Goal: Communication & Community: Share content

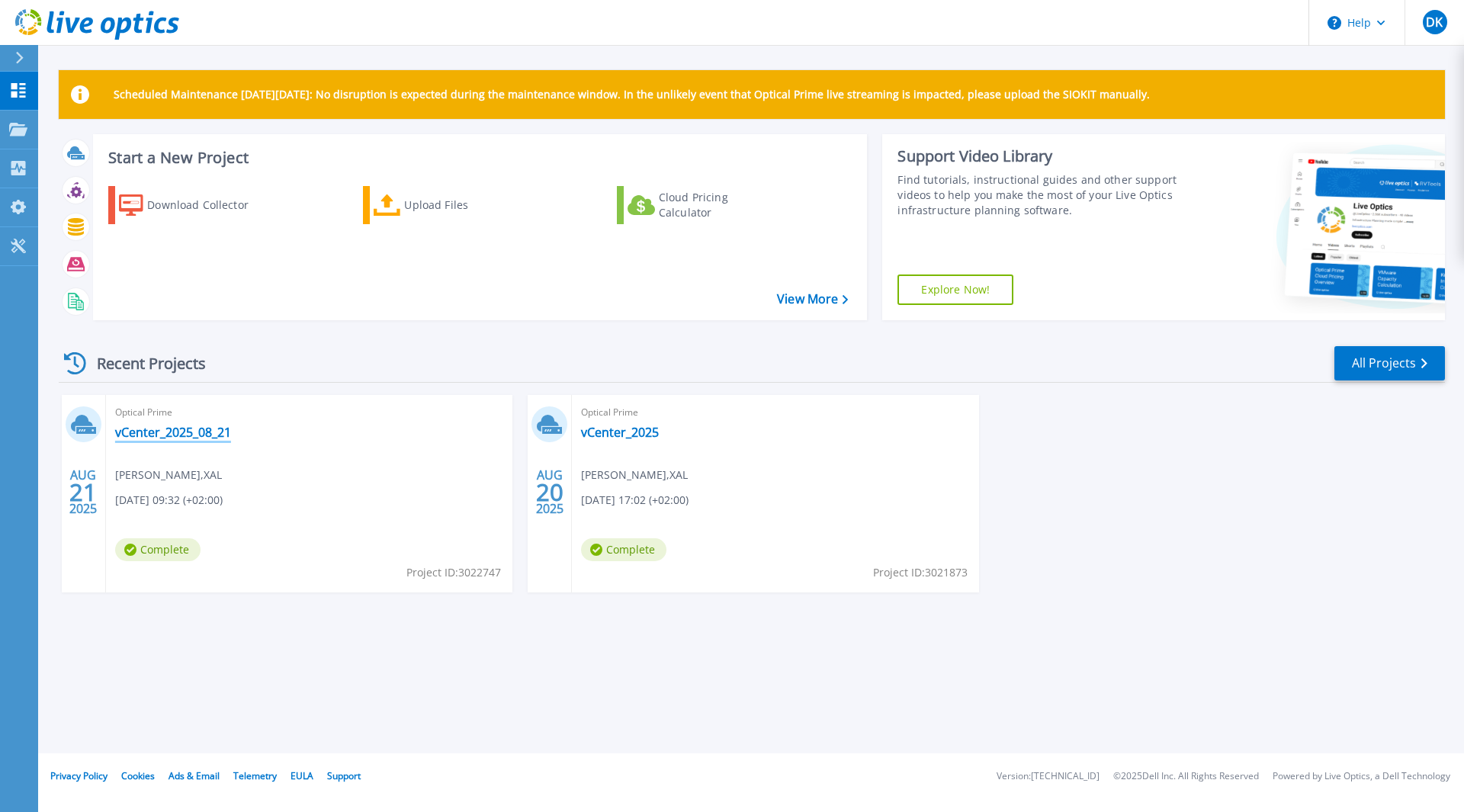
click at [210, 432] on link "vCenter_2025_08_21" at bounding box center [173, 432] width 116 height 16
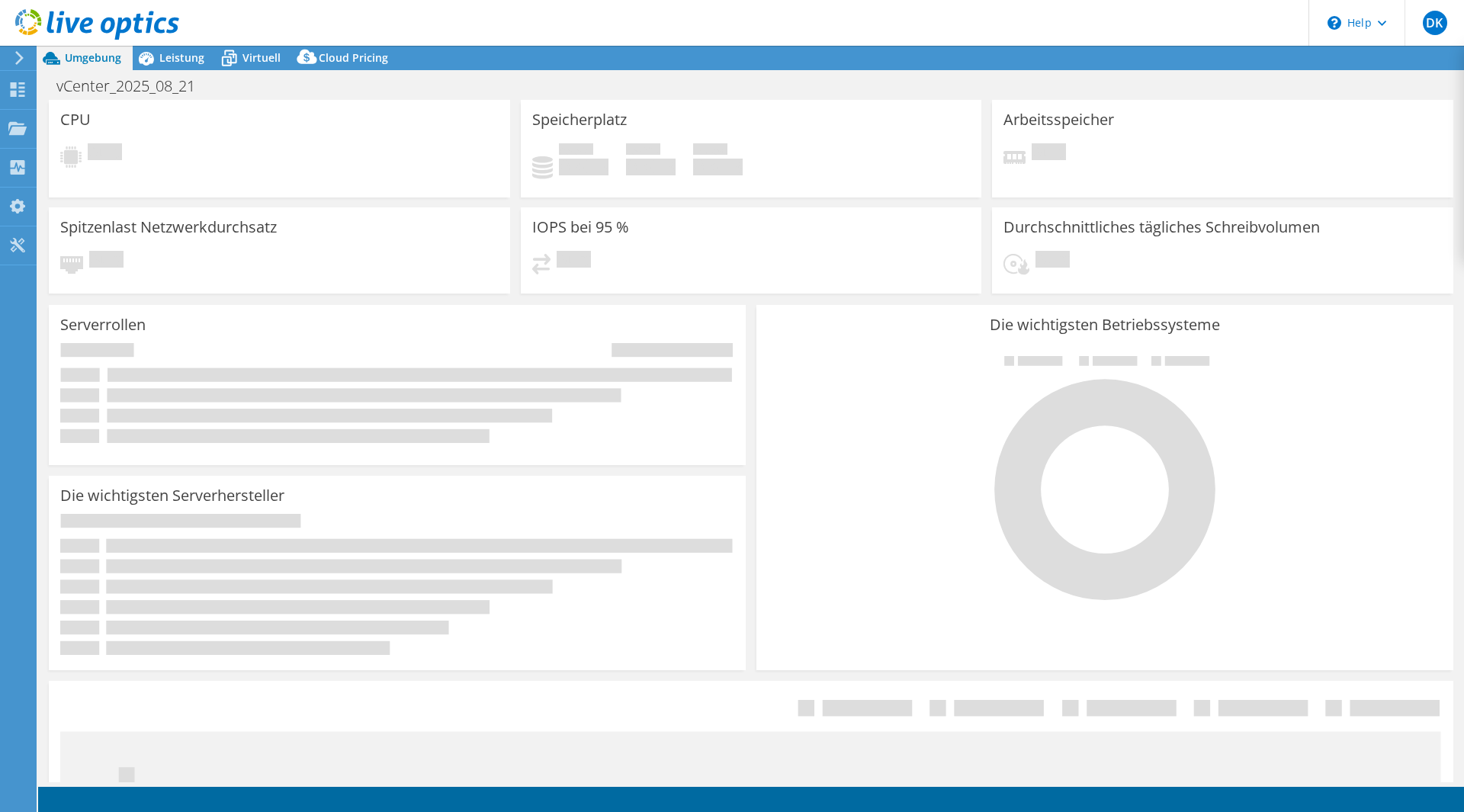
select select "EUFrankfurt"
select select "EUR"
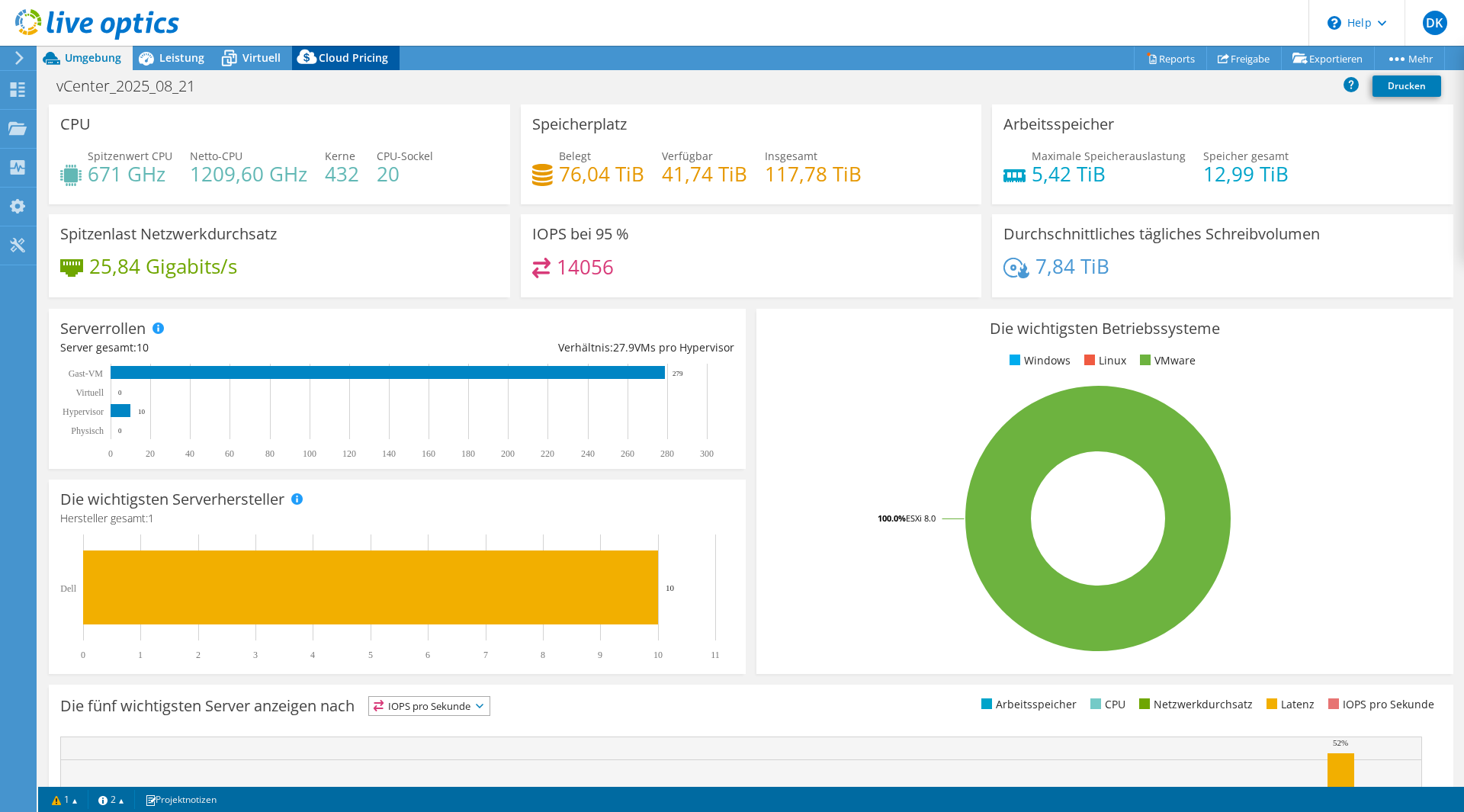
click at [368, 58] on span "Cloud Pricing" at bounding box center [353, 57] width 69 height 15
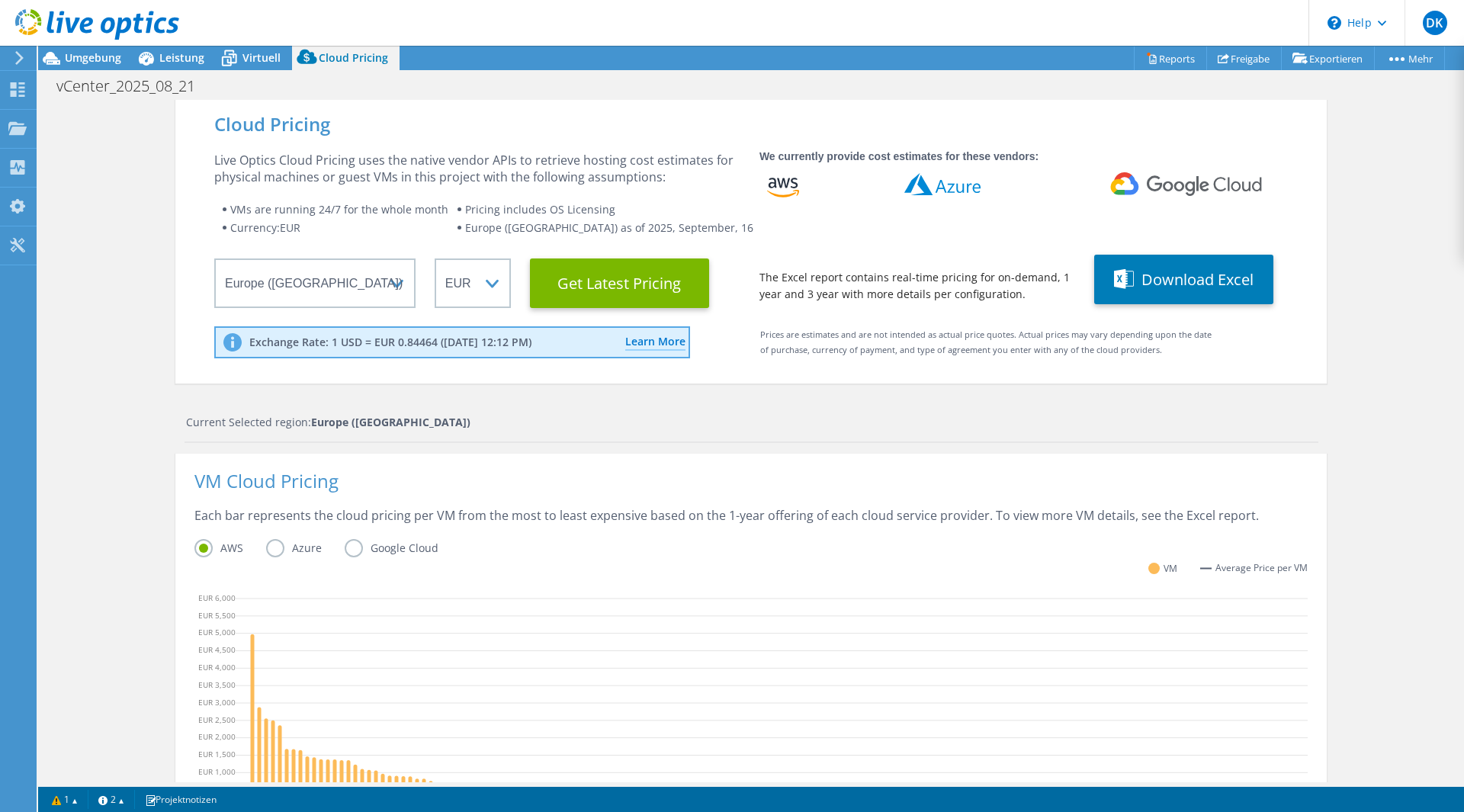
click at [272, 548] on label "Azure" at bounding box center [305, 548] width 79 height 18
click at [0, 0] on input "Azure" at bounding box center [0, 0] width 0 height 0
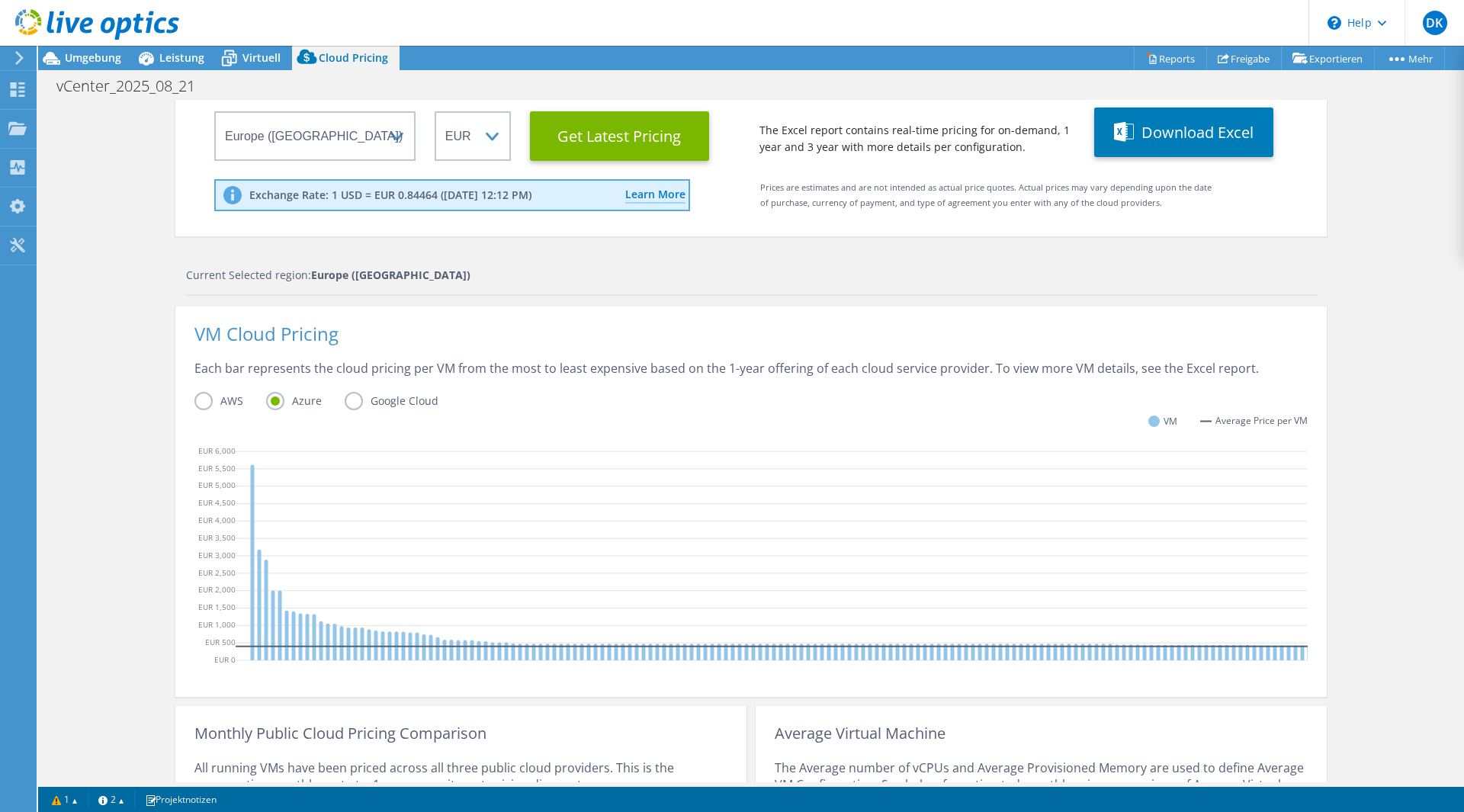
scroll to position [213, 0]
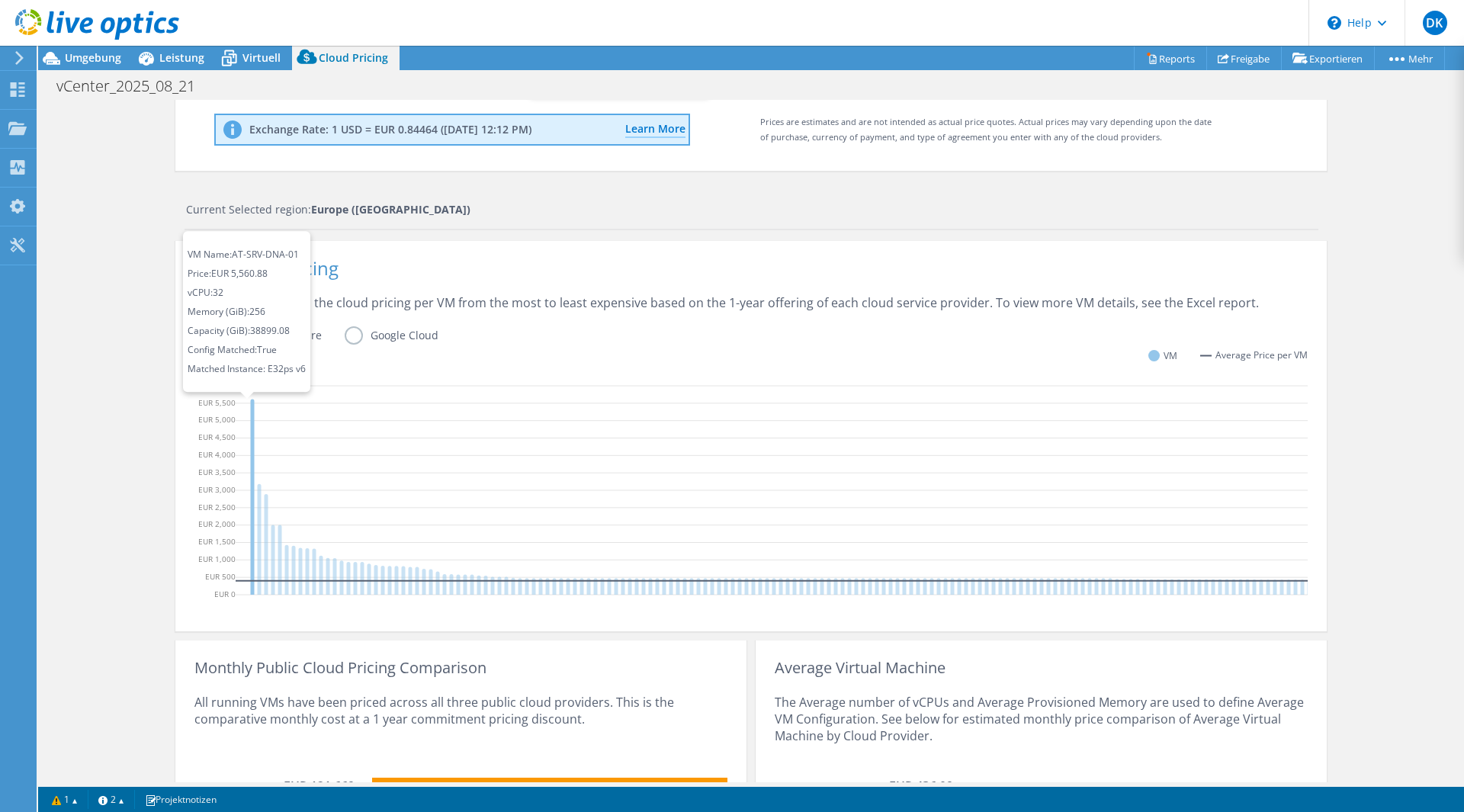
click at [251, 525] on icon at bounding box center [252, 497] width 4 height 195
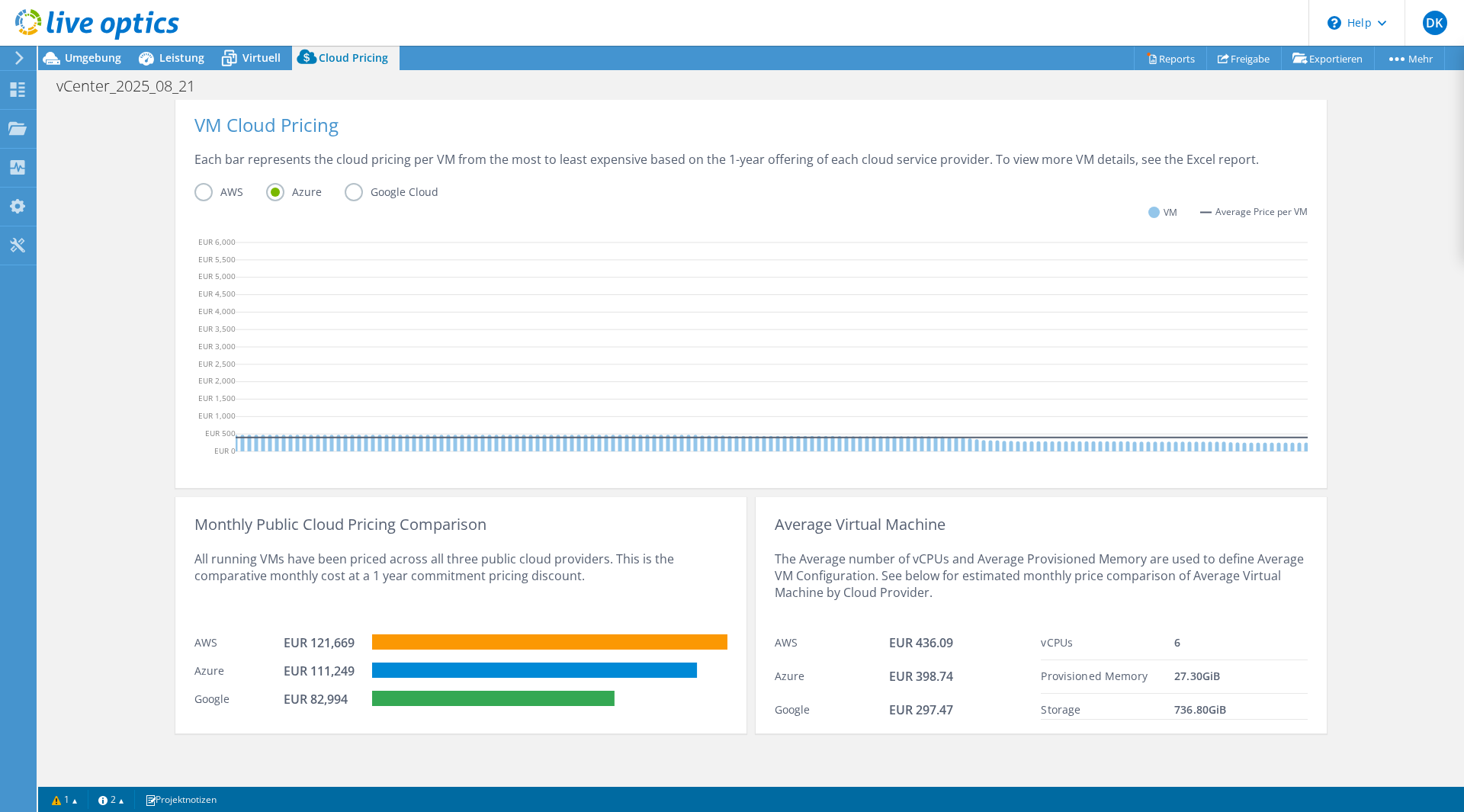
scroll to position [0, 0]
click at [457, 419] on icon at bounding box center [1205, 349] width 1938 height 229
click at [12, 61] on div at bounding box center [16, 58] width 16 height 14
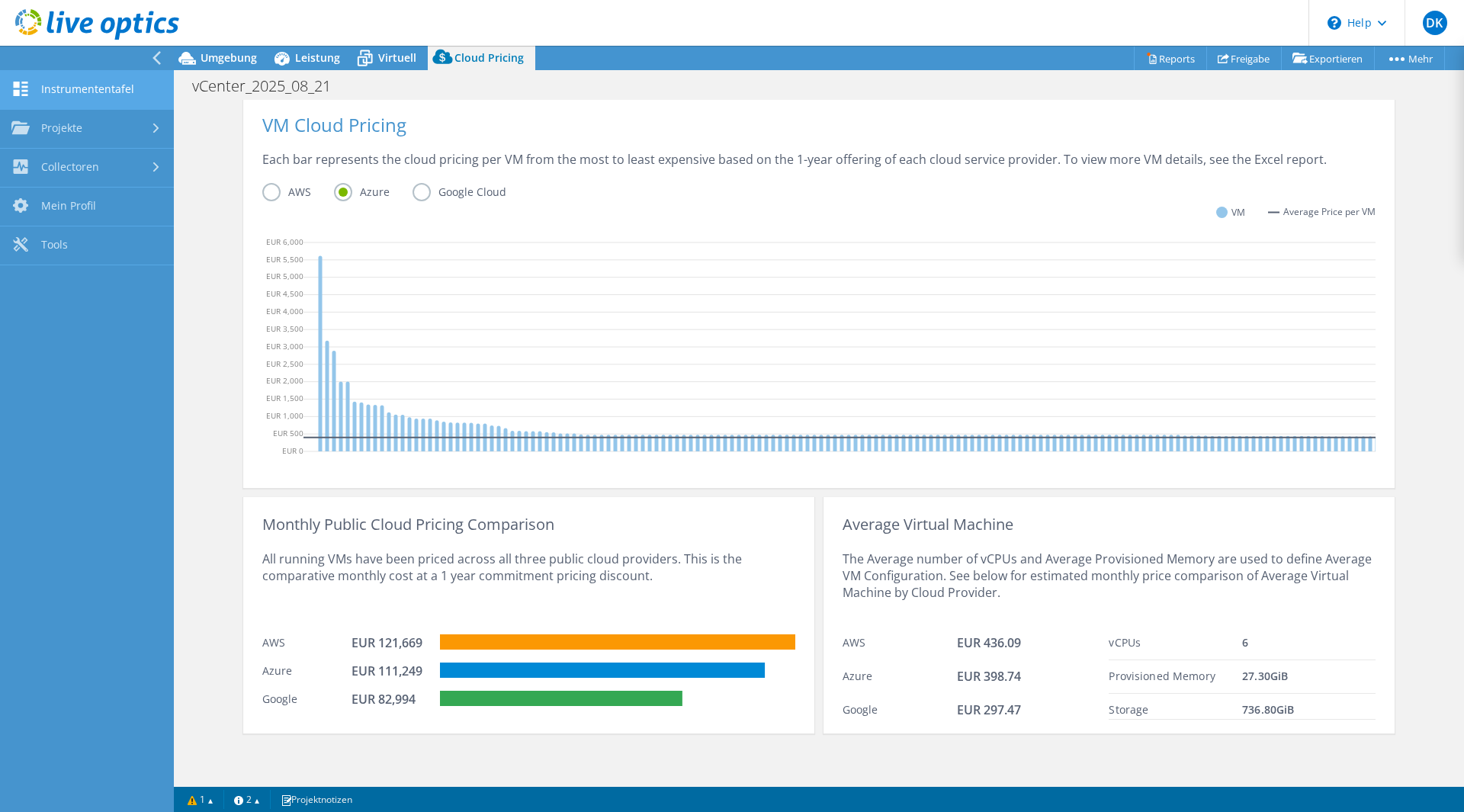
click at [144, 88] on link "Instrumententafel" at bounding box center [87, 90] width 174 height 39
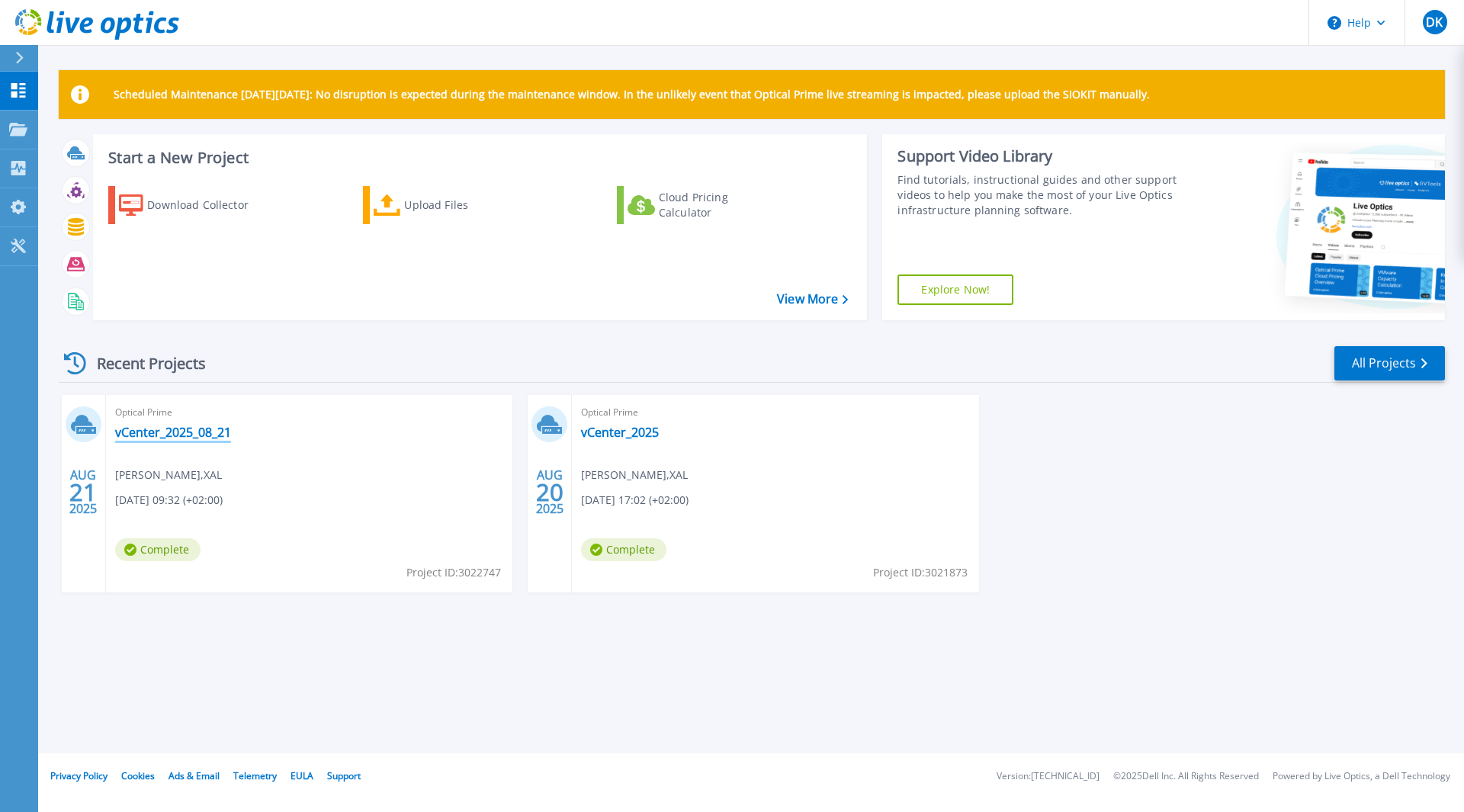
click at [183, 437] on link "vCenter_2025_08_21" at bounding box center [173, 432] width 116 height 16
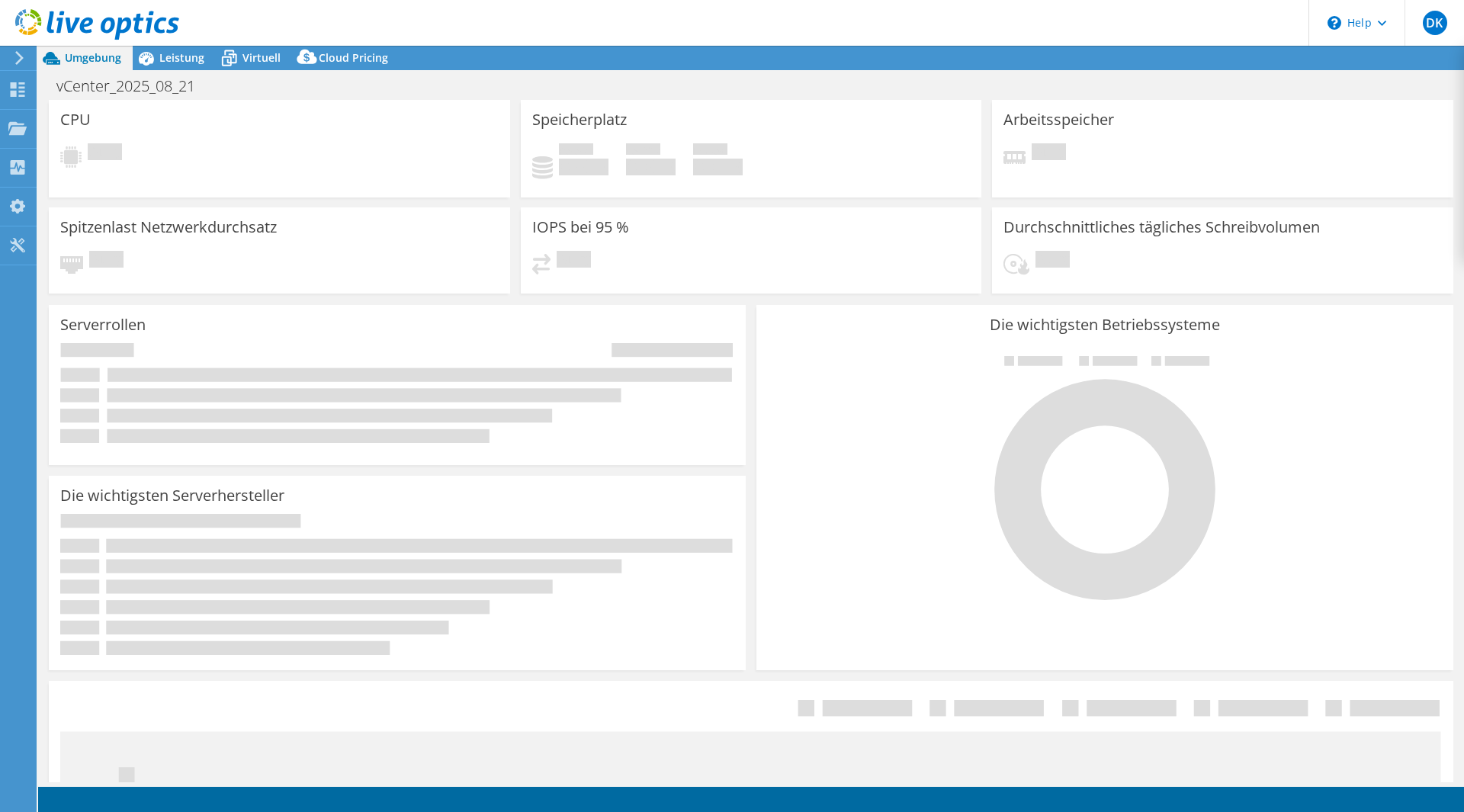
select select "EUFrankfurt"
select select "EUR"
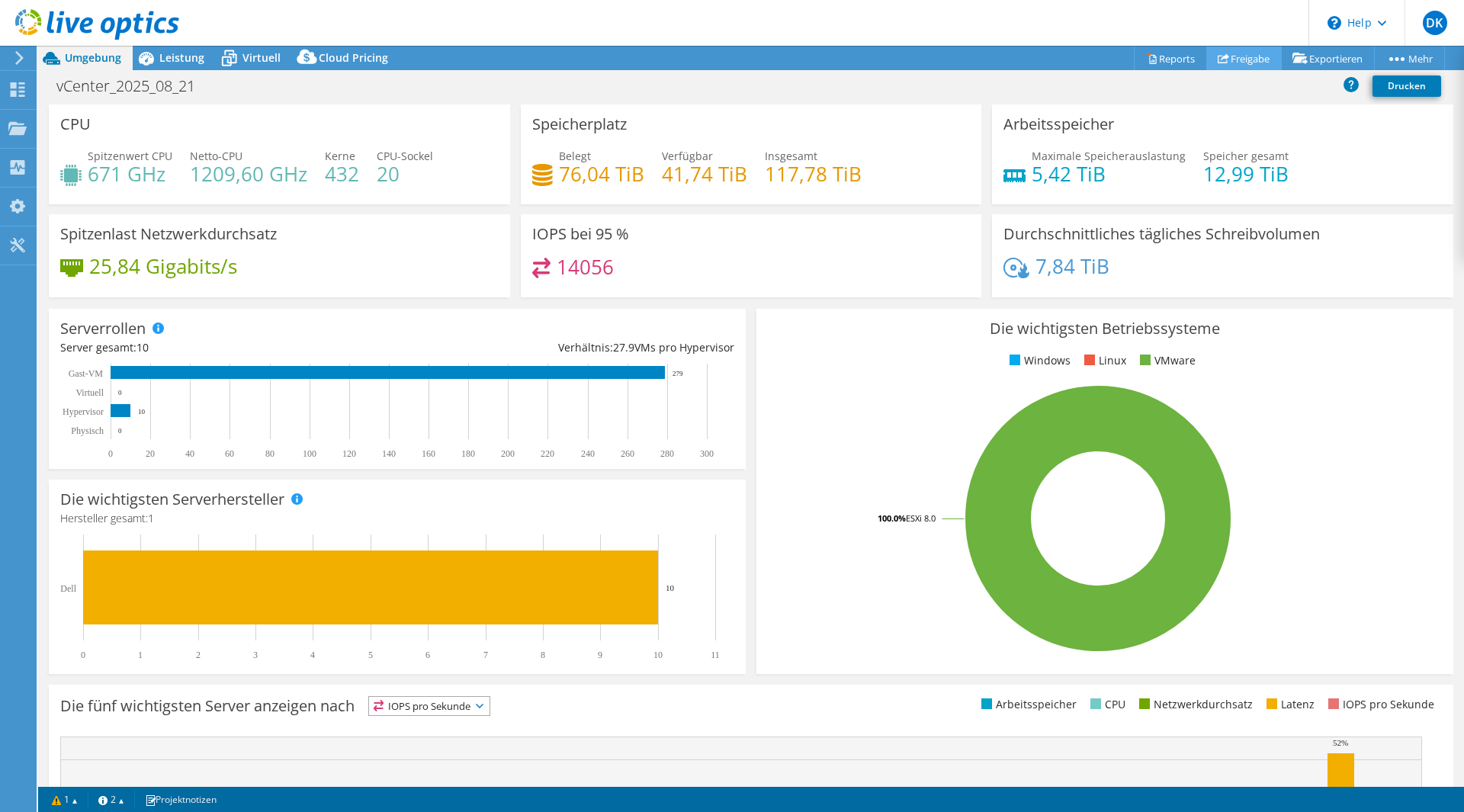
click at [1246, 57] on link "Freigabe" at bounding box center [1244, 59] width 76 height 23
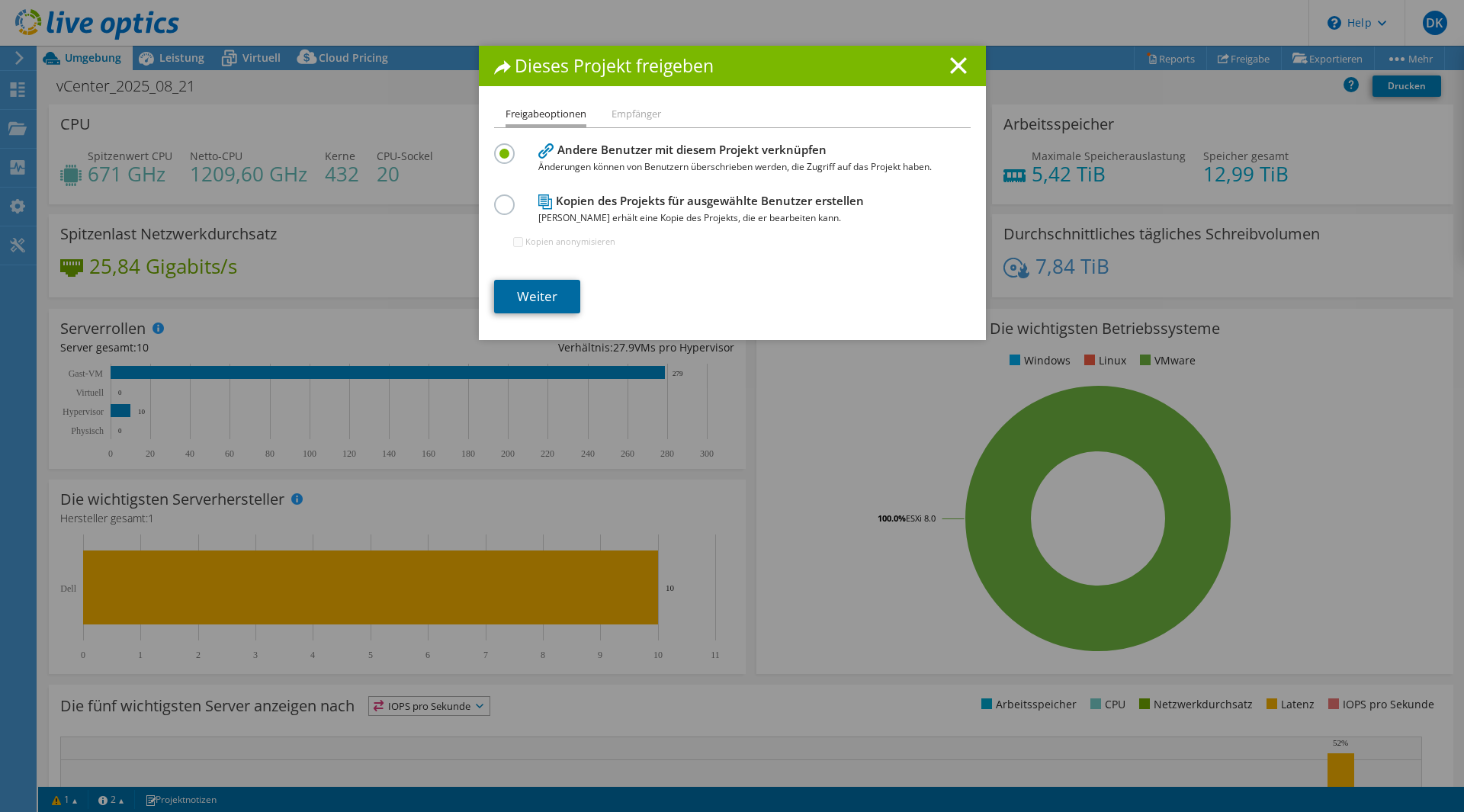
click at [556, 291] on link "Weiter" at bounding box center [537, 296] width 86 height 34
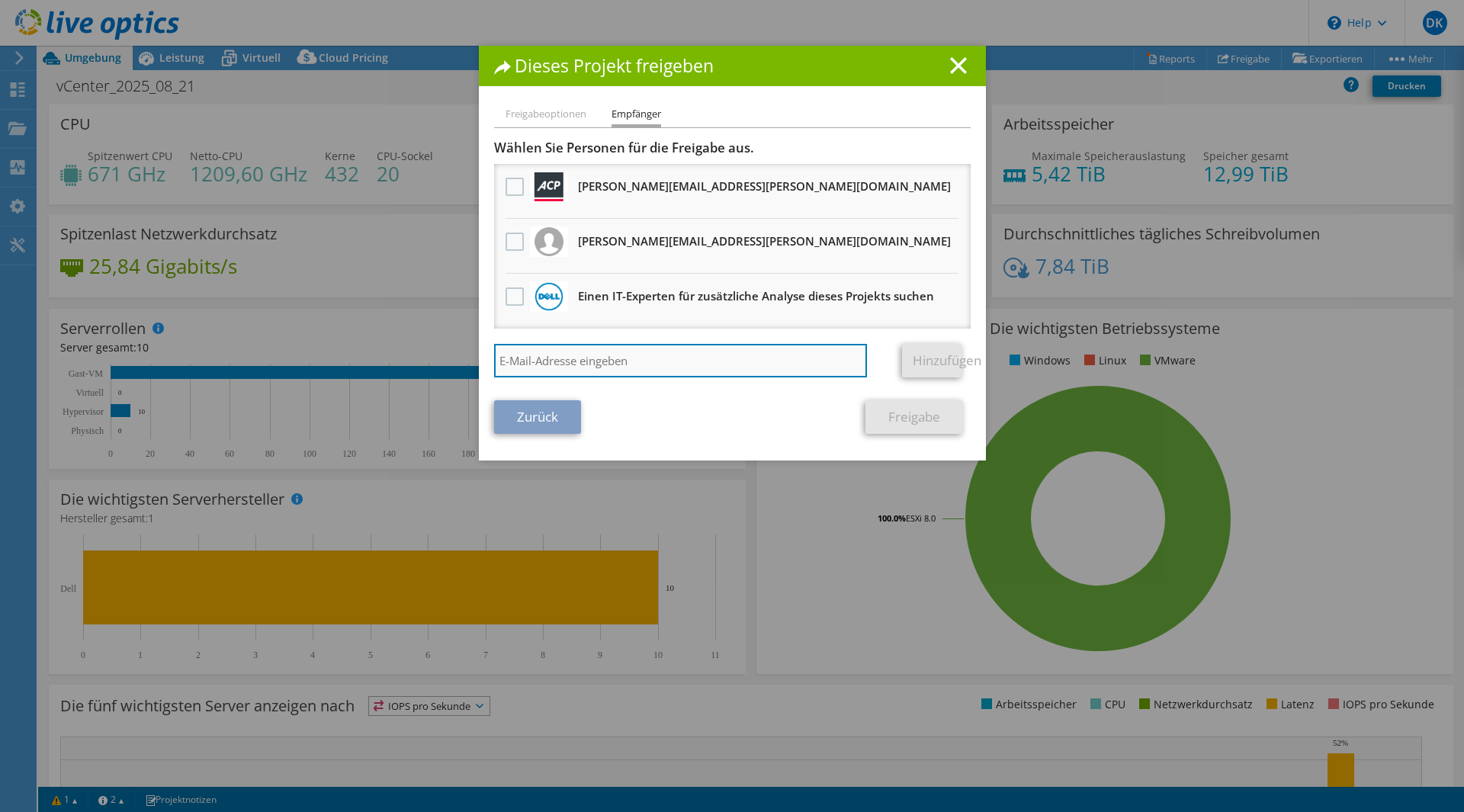
click at [527, 359] on input "search" at bounding box center [680, 360] width 374 height 34
type input "david.schneidler@bechtle.com"
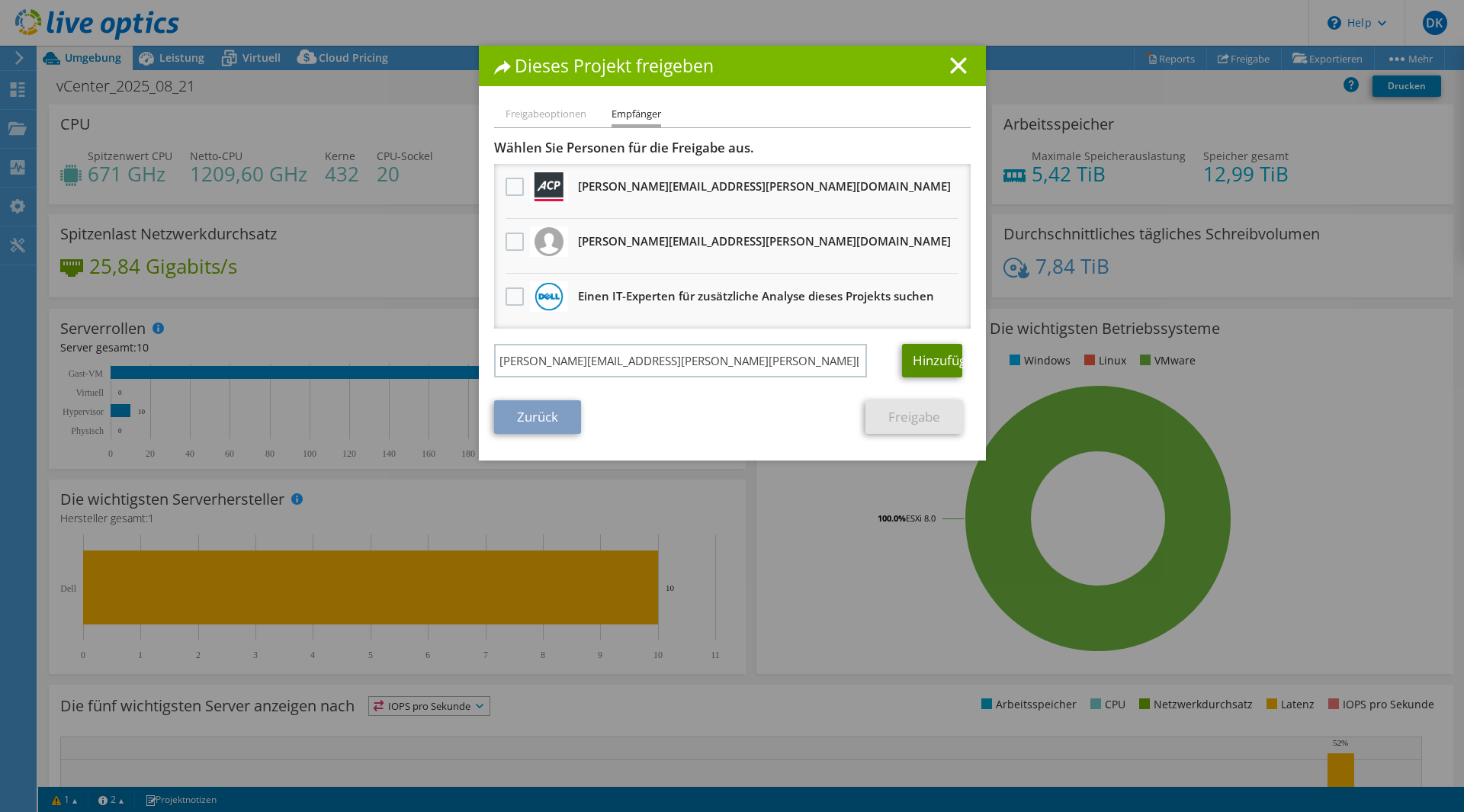
click at [926, 353] on link "Hinzufügen" at bounding box center [932, 360] width 60 height 34
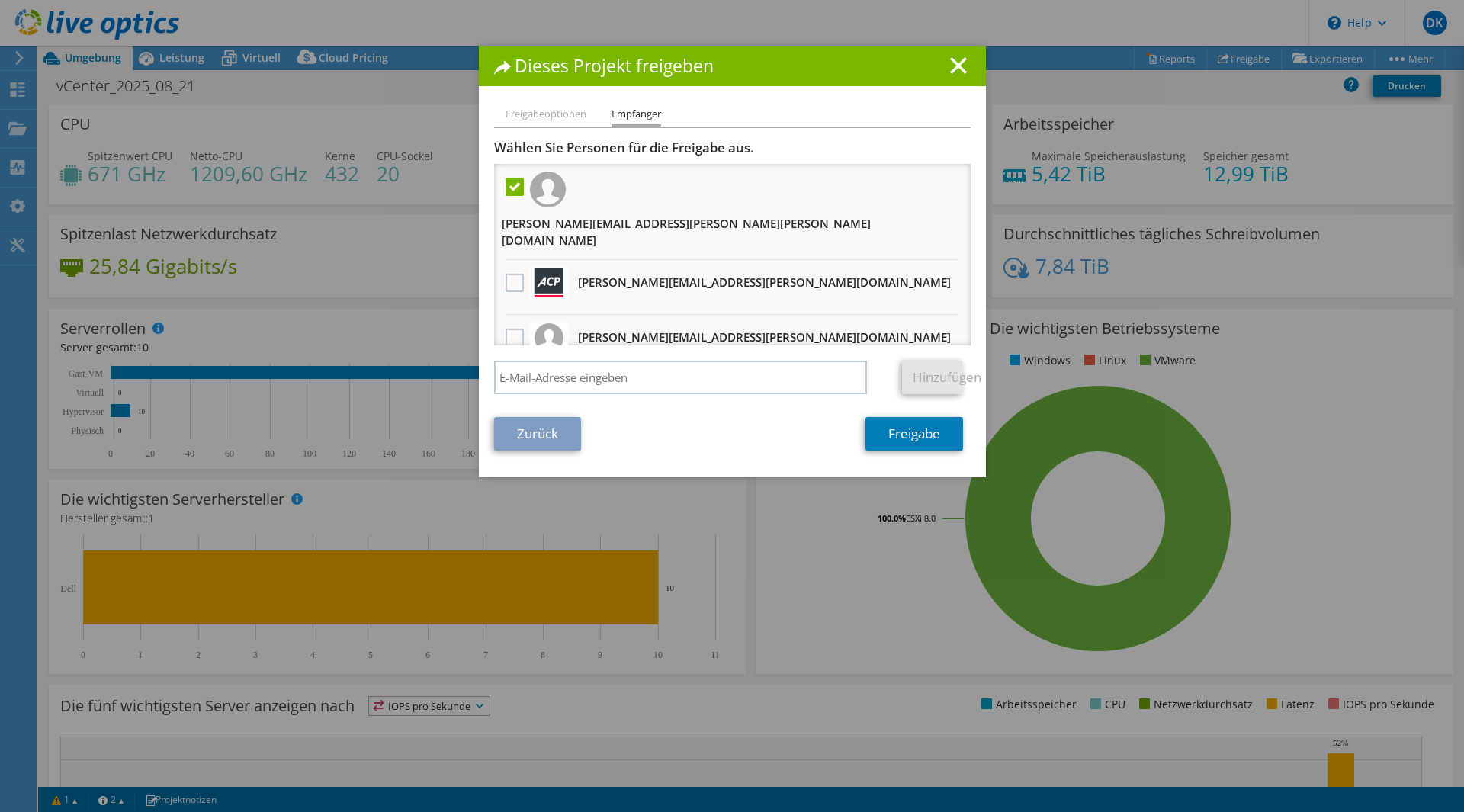
click at [507, 185] on label at bounding box center [517, 186] width 22 height 18
click at [0, 0] on input "checkbox" at bounding box center [0, 0] width 0 height 0
click at [511, 175] on div at bounding box center [514, 187] width 26 height 32
click at [509, 189] on label at bounding box center [517, 186] width 22 height 18
click at [0, 0] on input "checkbox" at bounding box center [0, 0] width 0 height 0
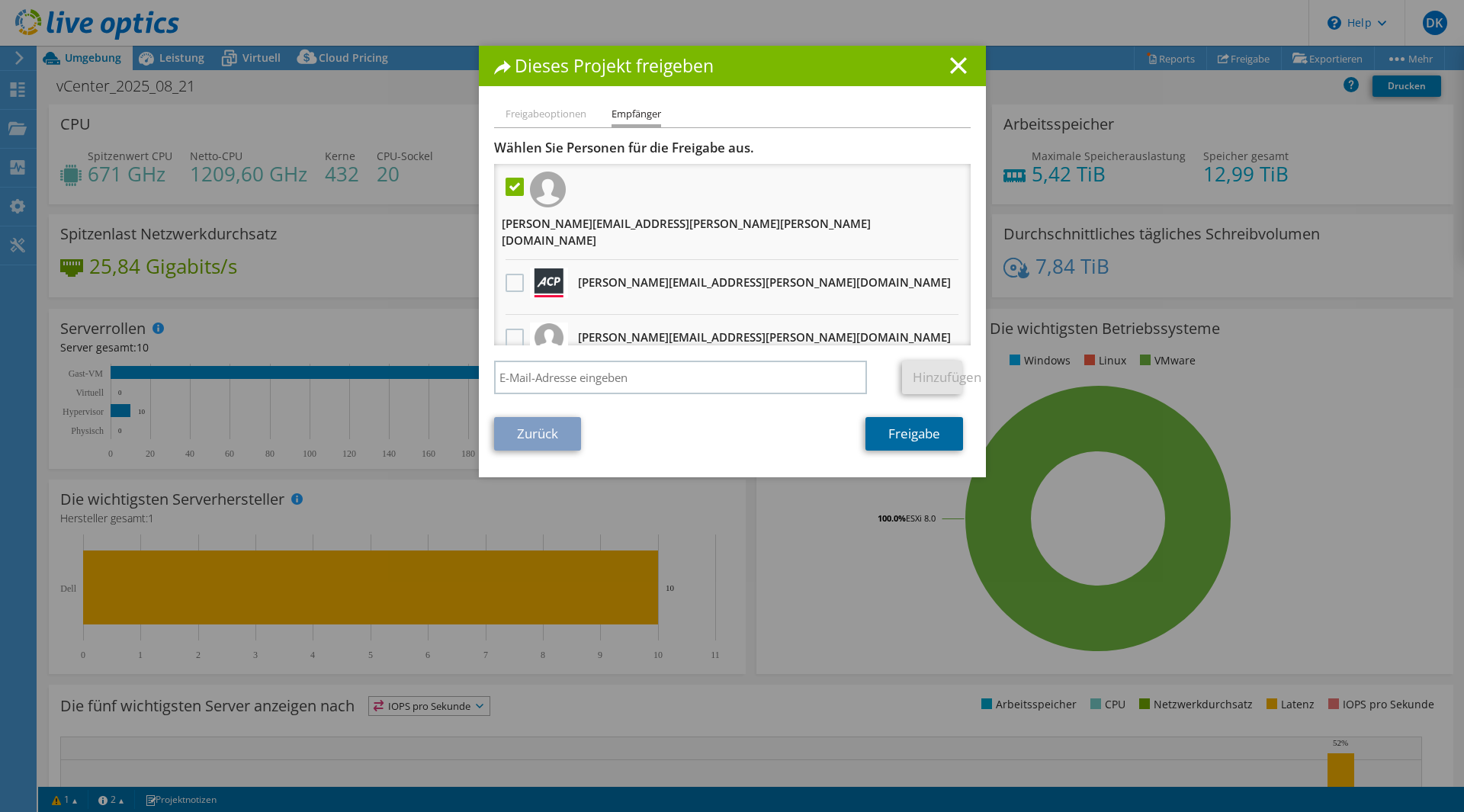
click at [908, 439] on link "Freigabe" at bounding box center [914, 433] width 98 height 34
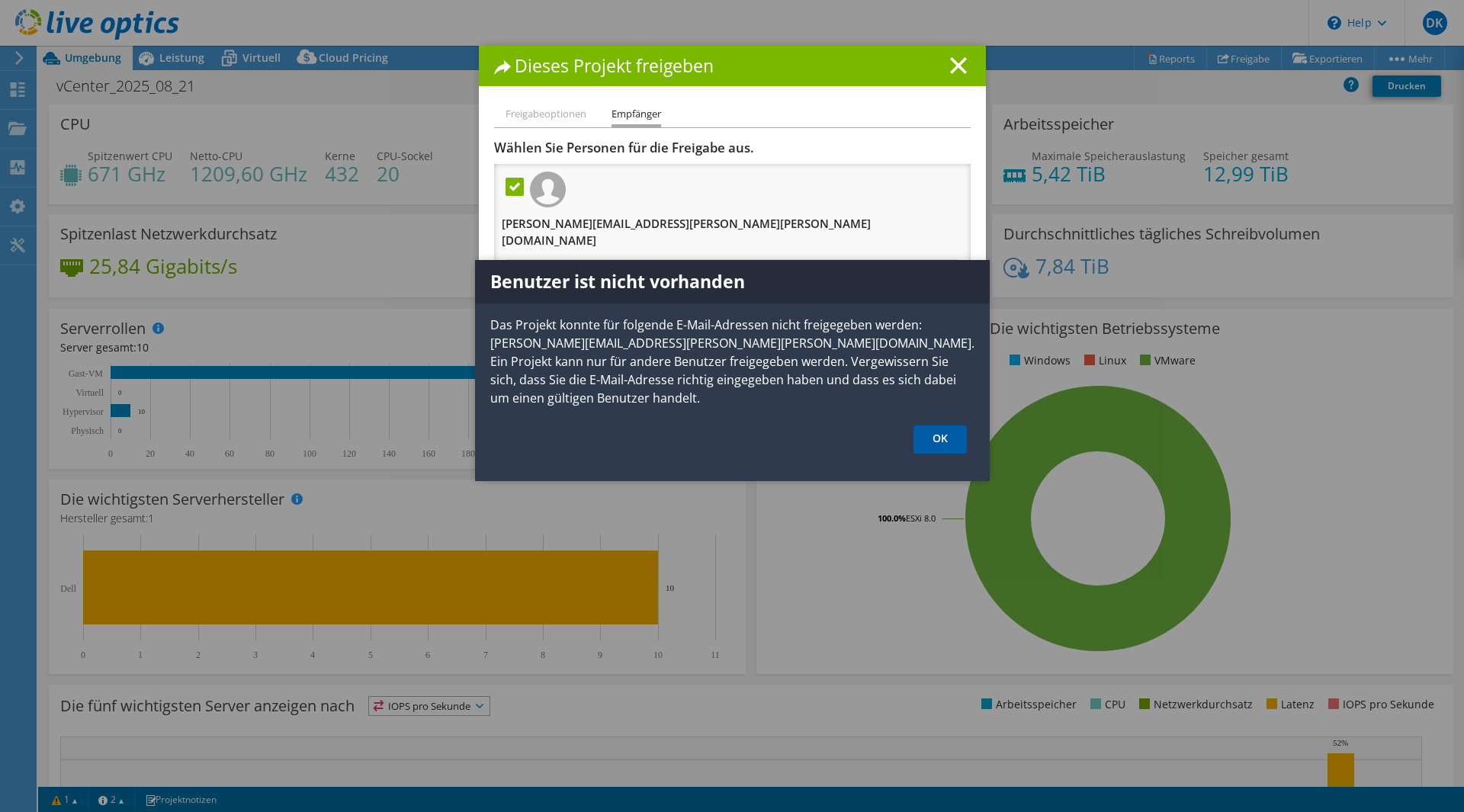
click at [944, 426] on link "OK" at bounding box center [940, 439] width 53 height 28
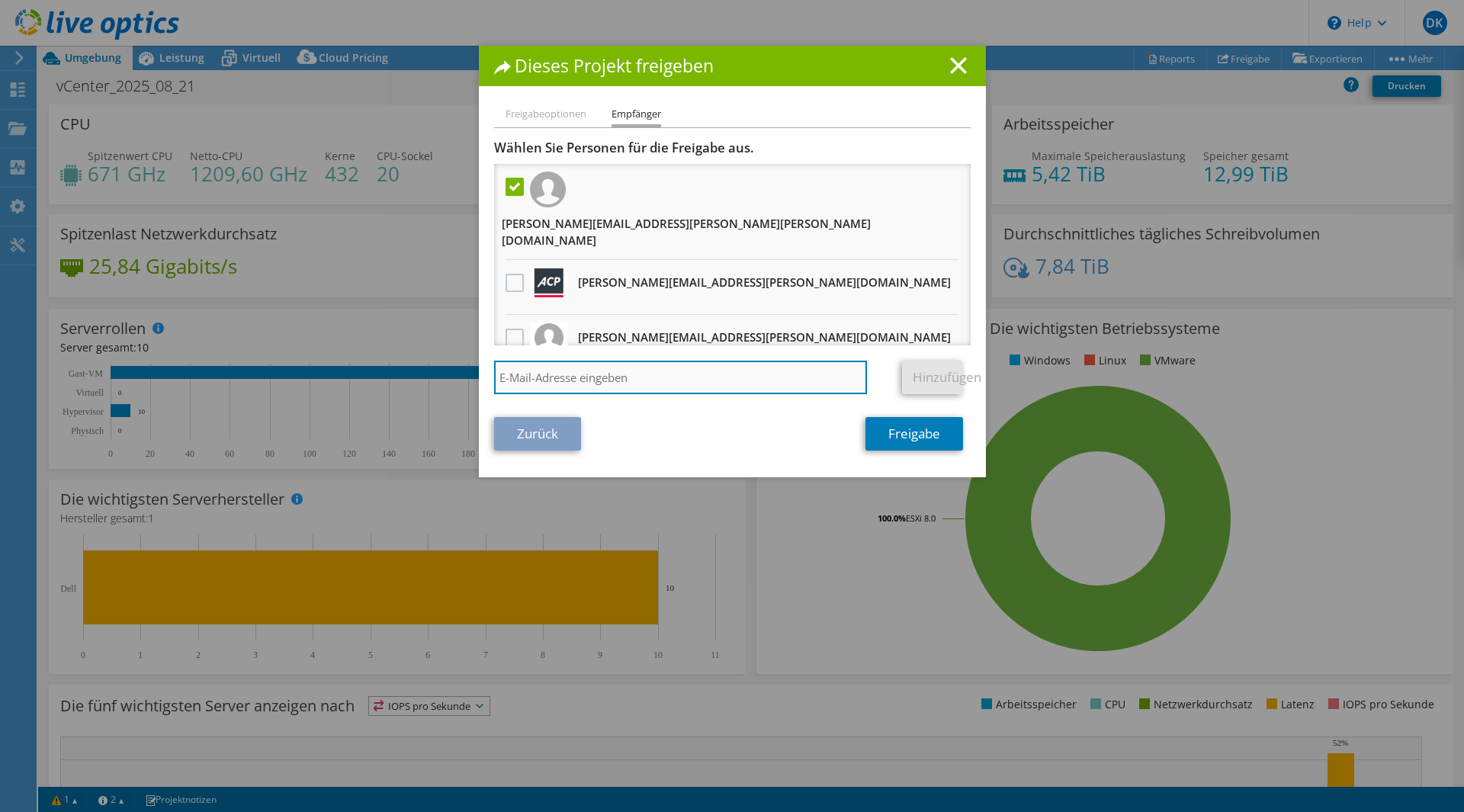
click at [623, 382] on input "search" at bounding box center [680, 377] width 374 height 34
paste input "Schneidler, David <david.schneidler@bechtle.com>"
type input "Schneidler, David <david.schneidler@bechtle.com"
drag, startPoint x: 595, startPoint y: 379, endPoint x: 466, endPoint y: 374, distance: 129.1
click at [466, 374] on div "Dieses Projekt freigeben Freigabeoptionen Empfänger Andere Benutzer mit diesem …" at bounding box center [732, 406] width 1464 height 720
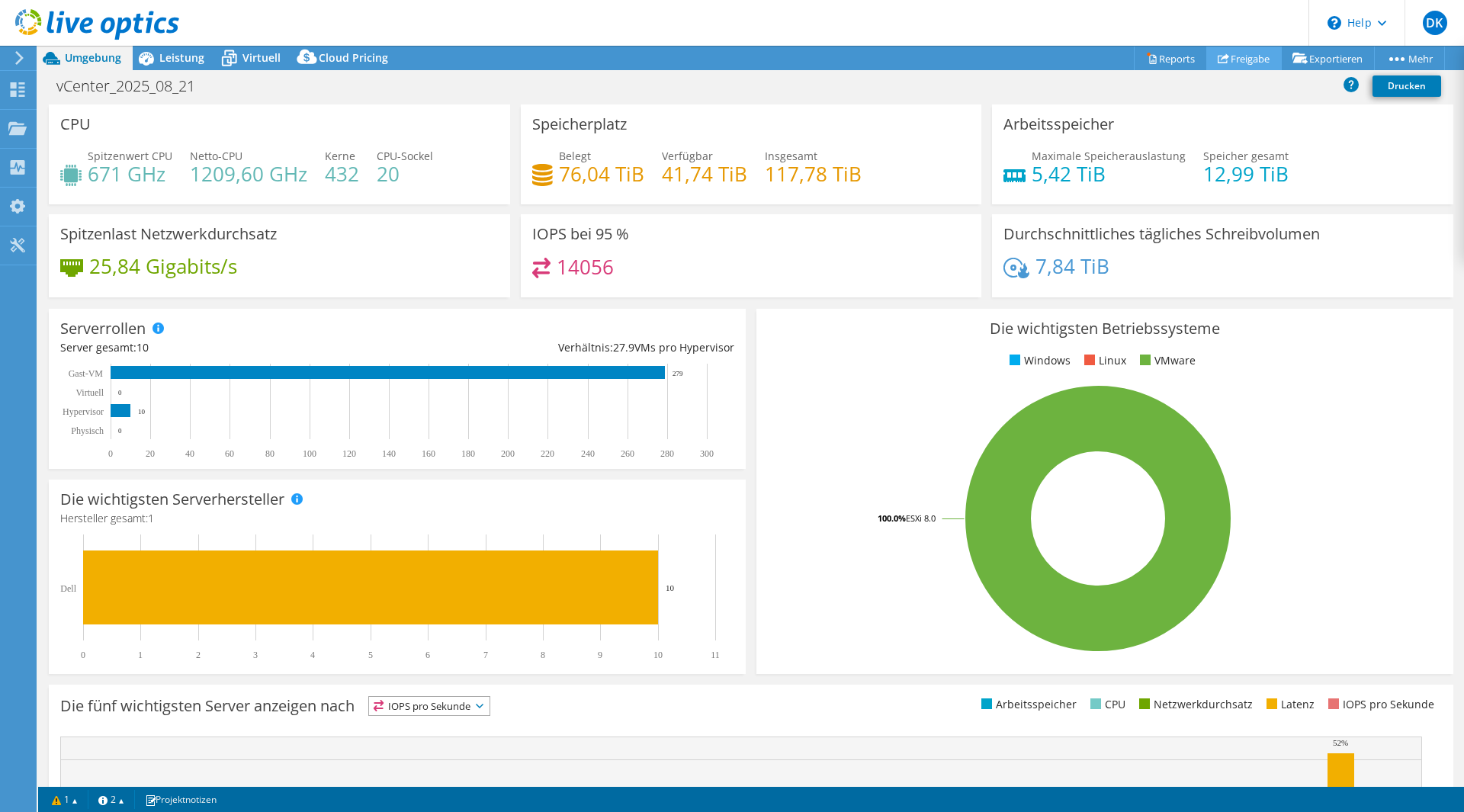
click at [1242, 52] on link "Freigabe" at bounding box center [1244, 59] width 76 height 23
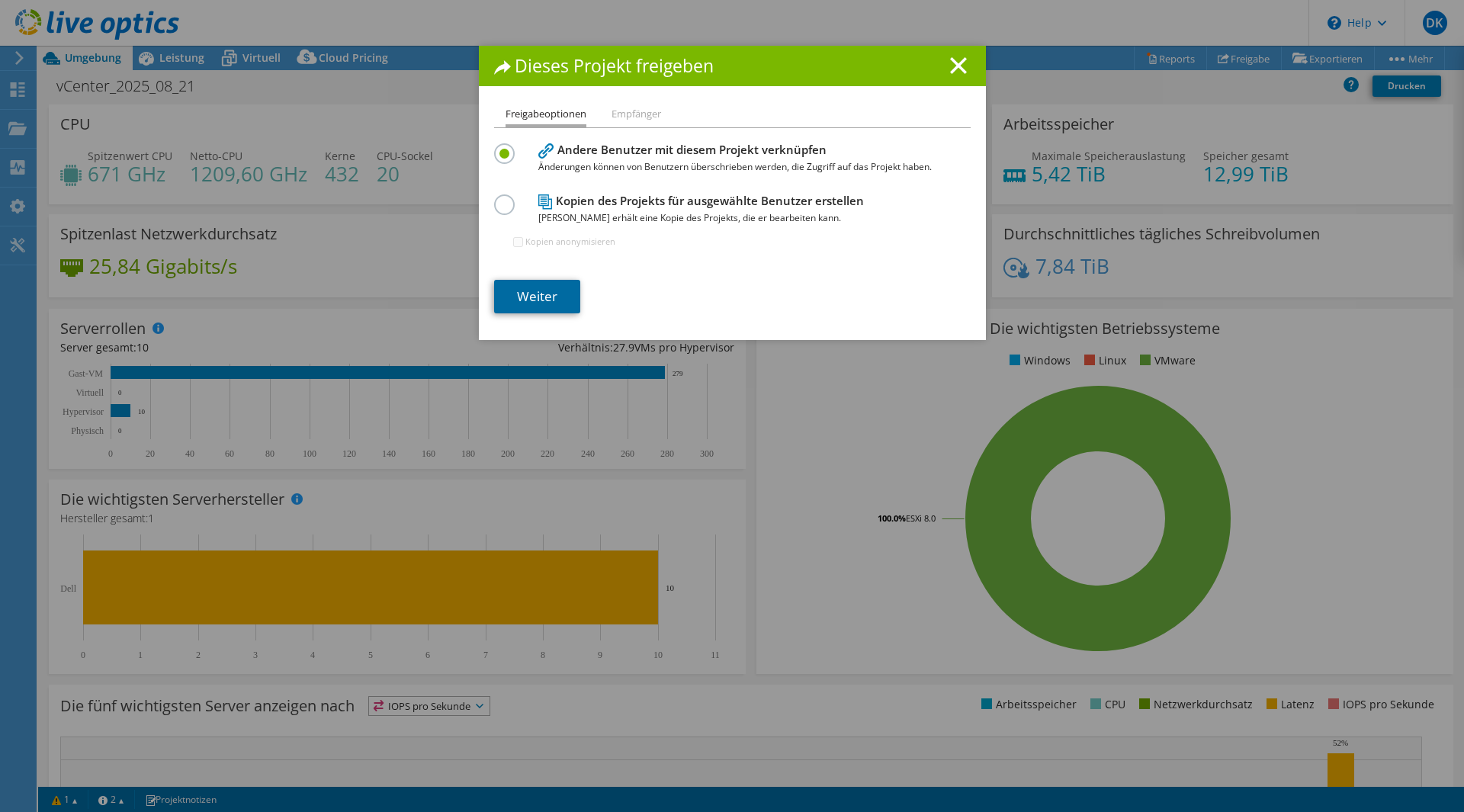
click at [540, 300] on link "Weiter" at bounding box center [537, 296] width 86 height 34
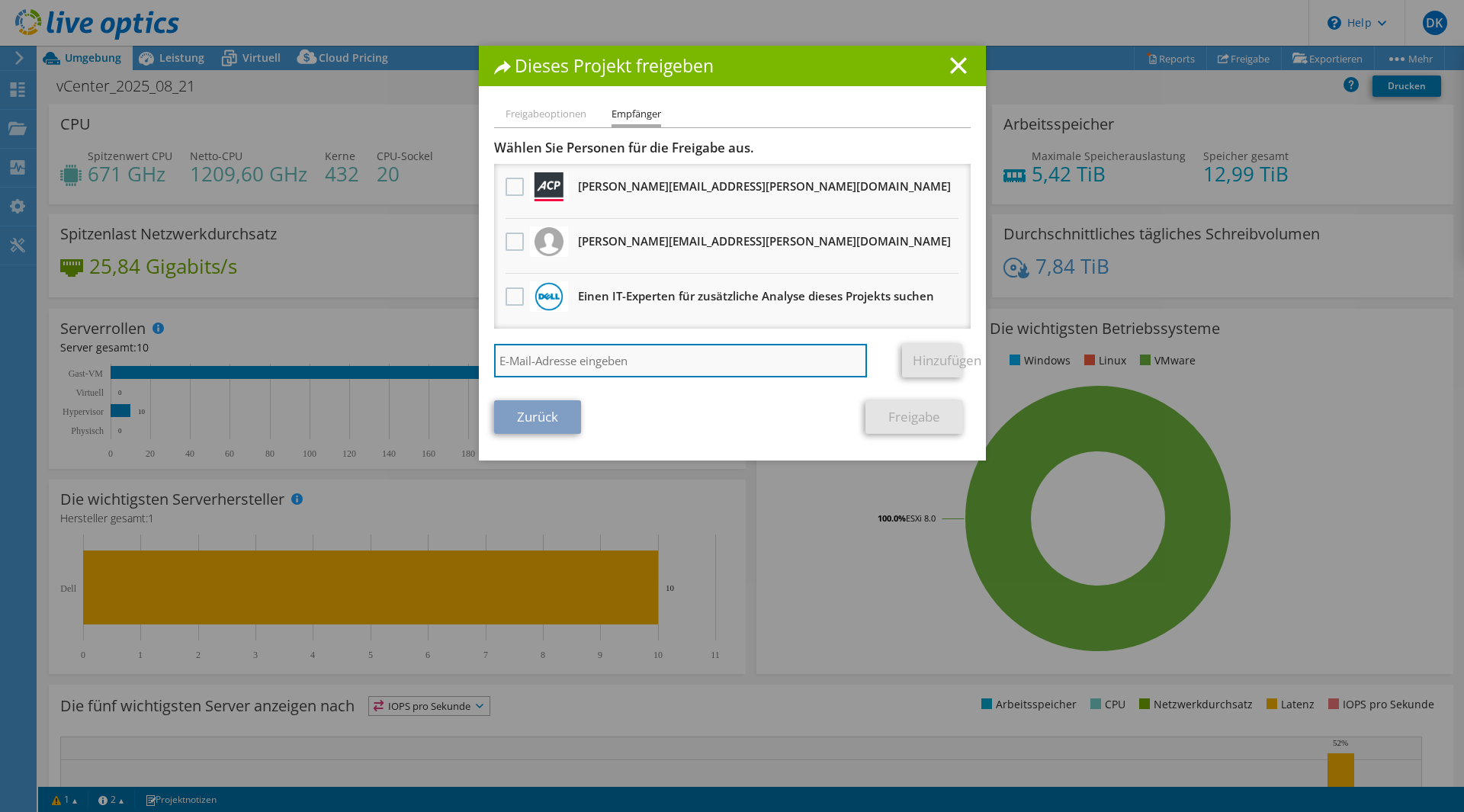
click at [590, 364] on input "search" at bounding box center [680, 360] width 374 height 34
paste input "Schneidler, David <david.schneidler@bechtle.com>"
type input "david.schneidler@bechtle.com"
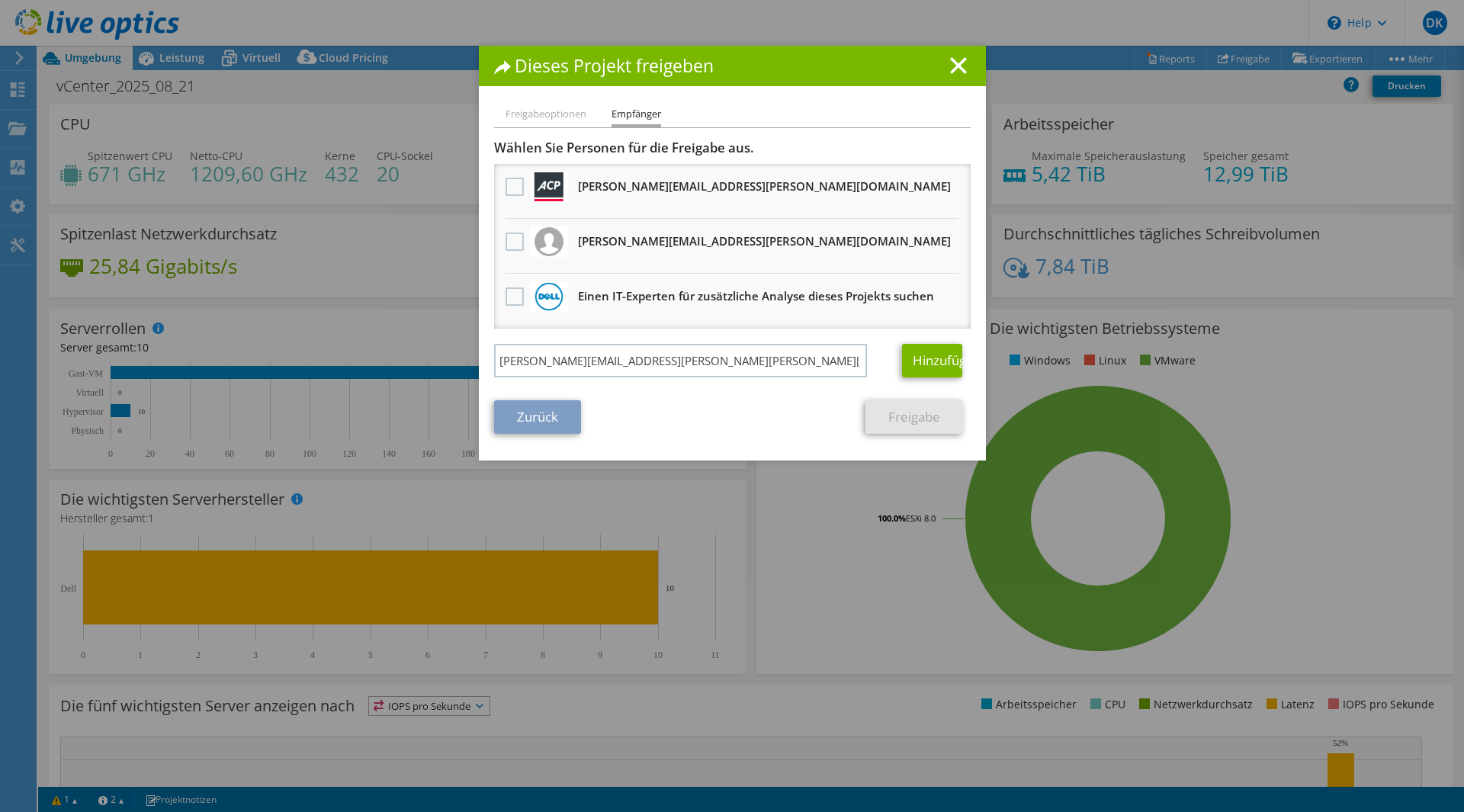
click at [922, 343] on div "Wählen Sie Personen für die Freigabe aus. Alle Projektkopien werden anonym sein…" at bounding box center [732, 262] width 477 height 246
click at [922, 360] on link "Hinzufügen" at bounding box center [932, 360] width 60 height 34
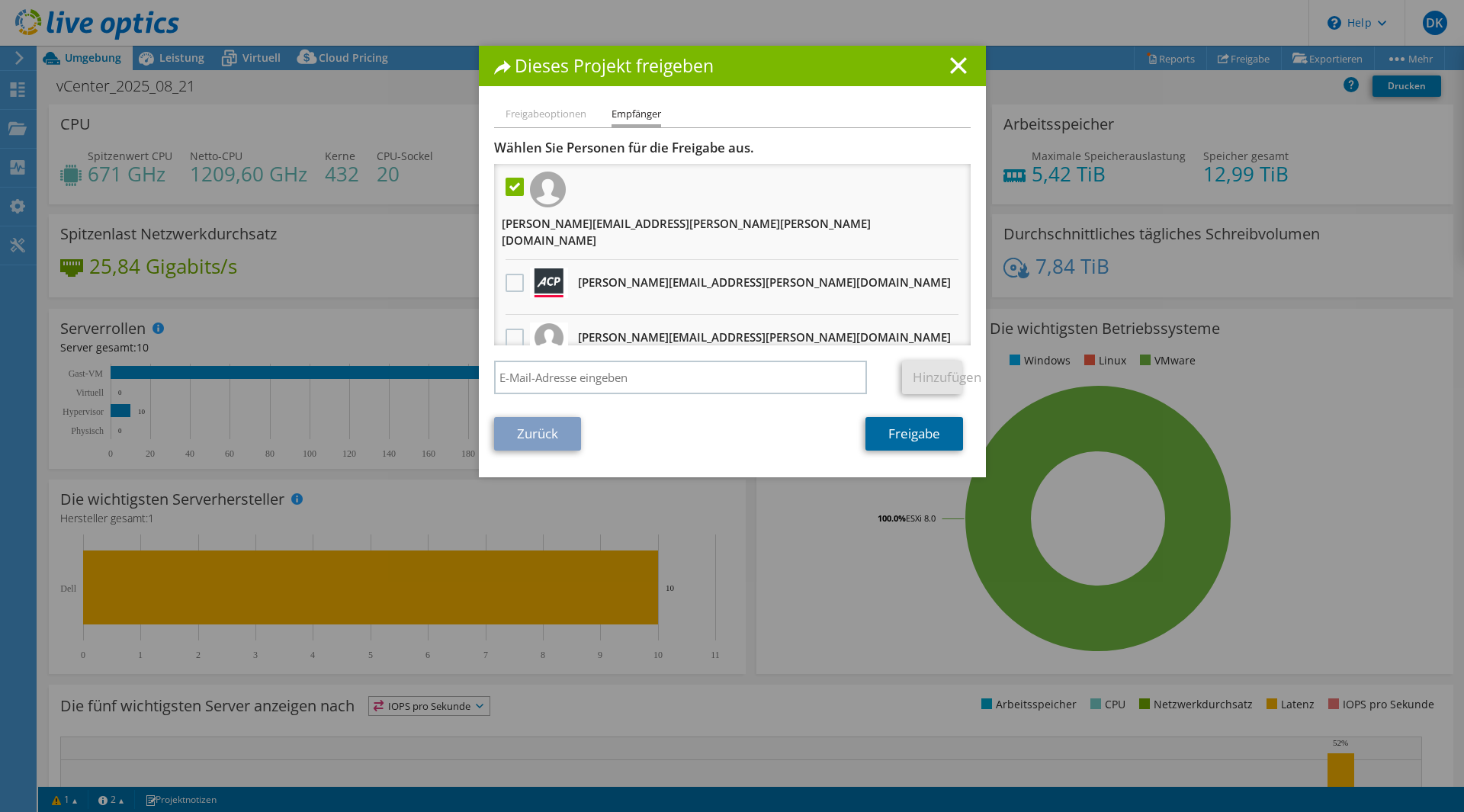
click at [897, 429] on link "Freigabe" at bounding box center [914, 433] width 98 height 34
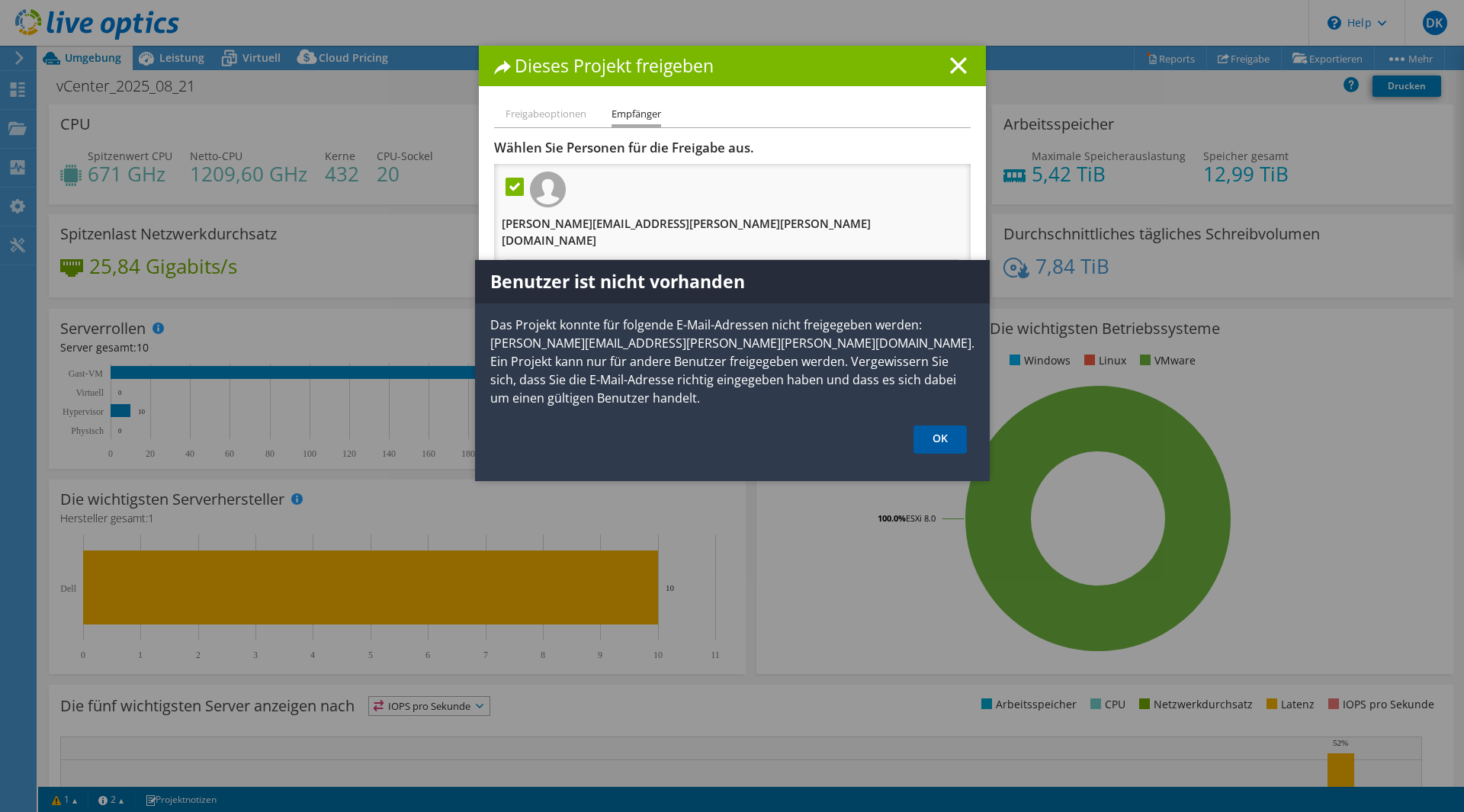
click at [945, 425] on link "OK" at bounding box center [940, 439] width 53 height 28
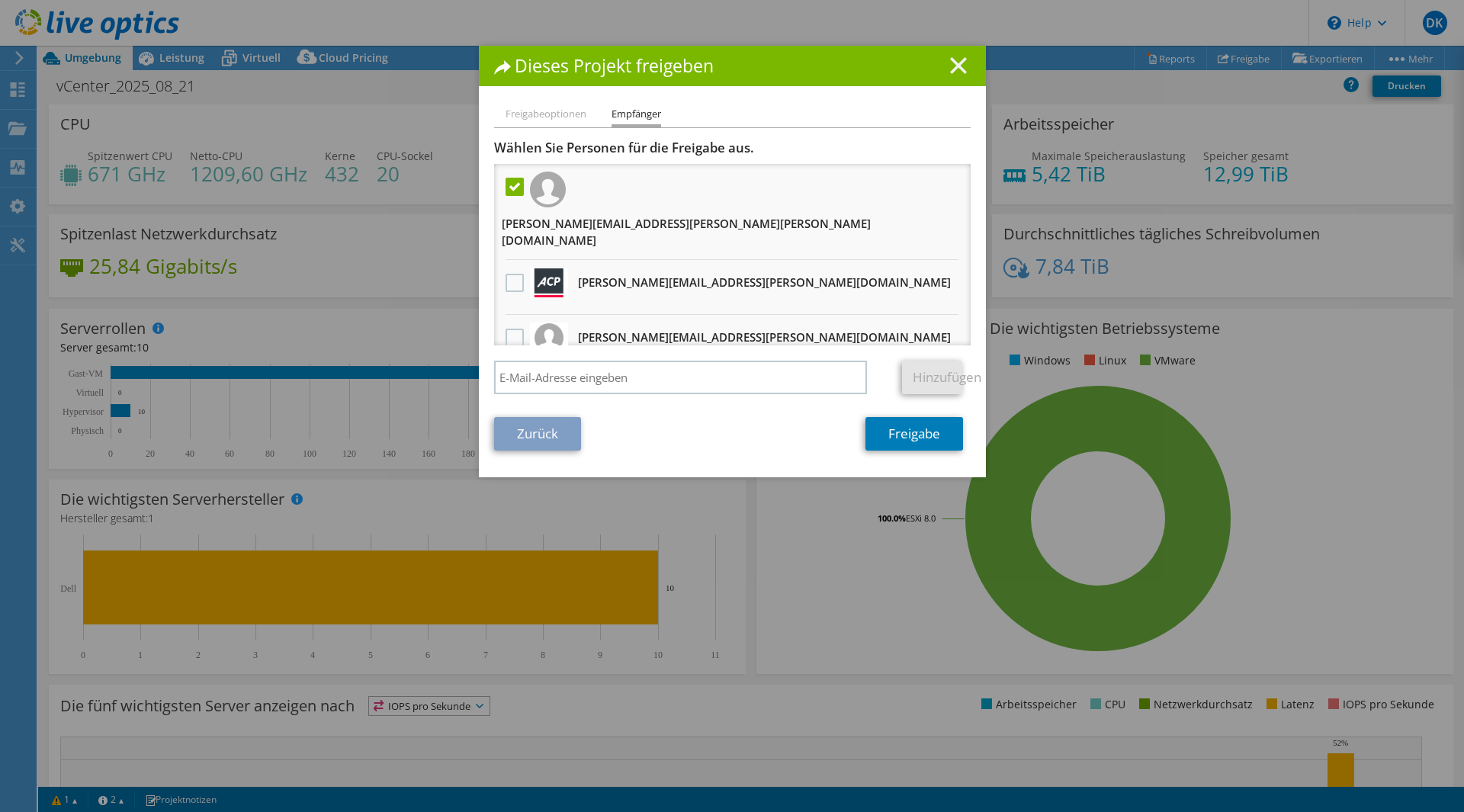
click at [953, 69] on icon at bounding box center [958, 65] width 16 height 16
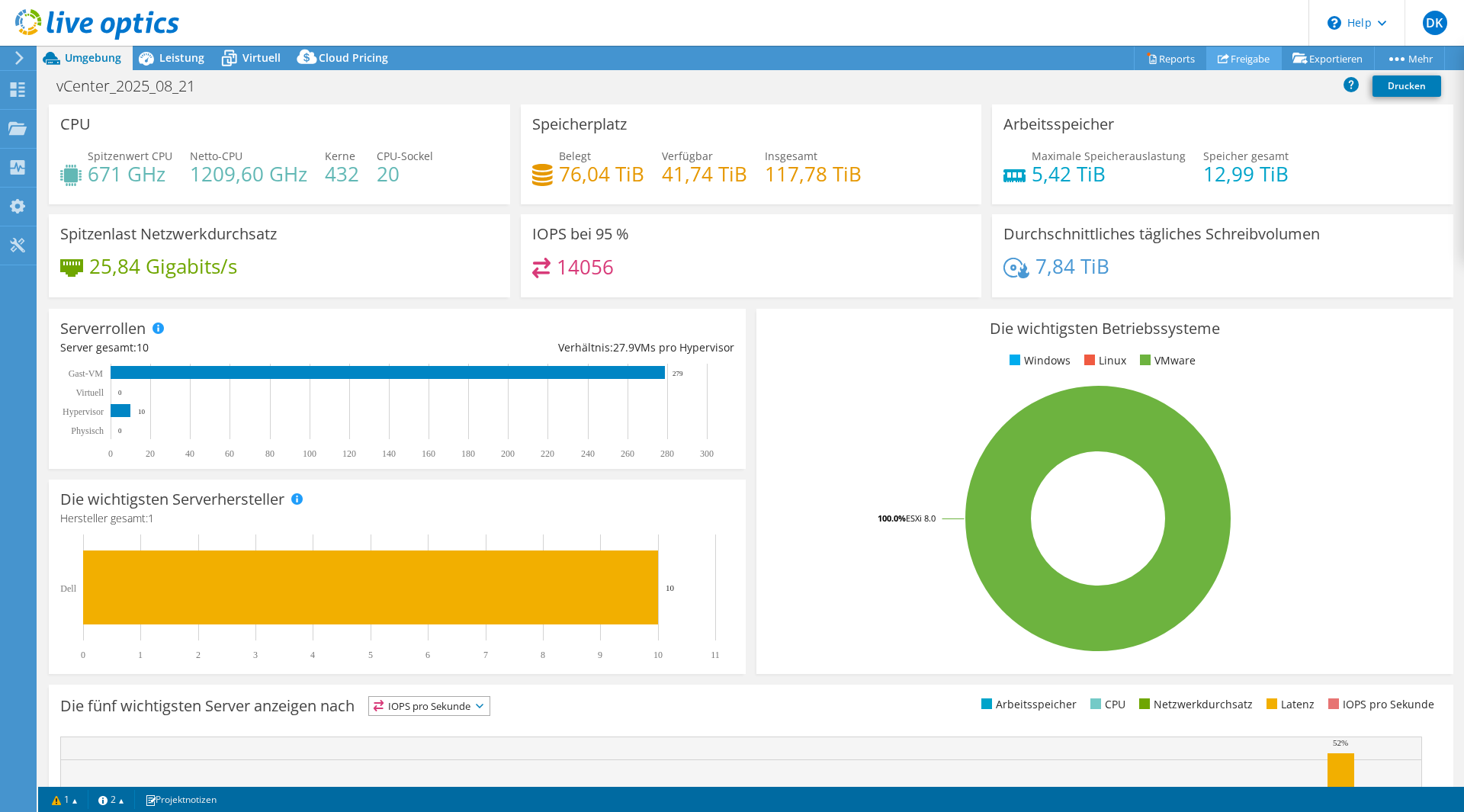
click at [1231, 56] on link "Freigabe" at bounding box center [1244, 59] width 76 height 23
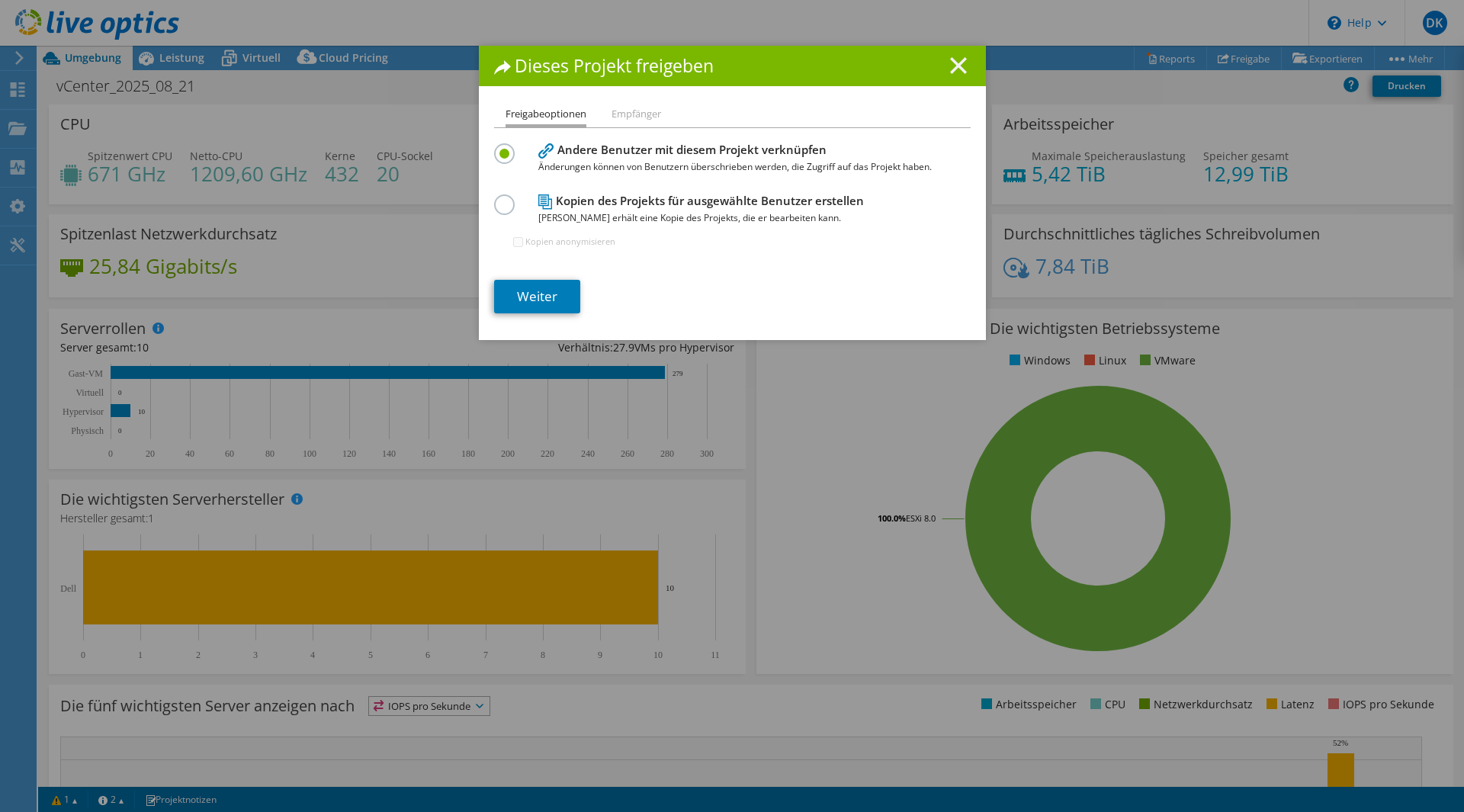
click at [955, 60] on icon at bounding box center [958, 65] width 16 height 16
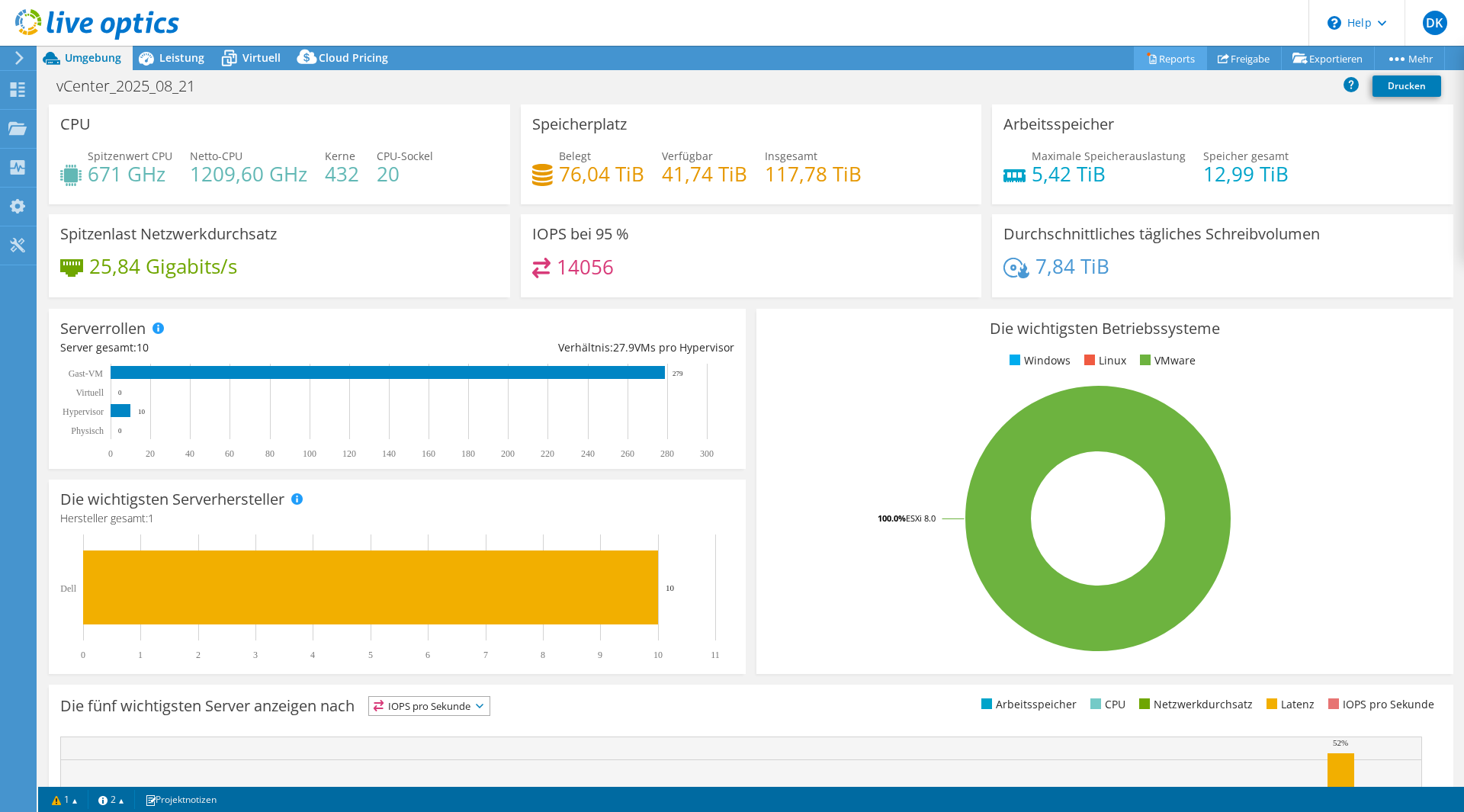
click at [1151, 58] on link "Reports" at bounding box center [1171, 59] width 73 height 23
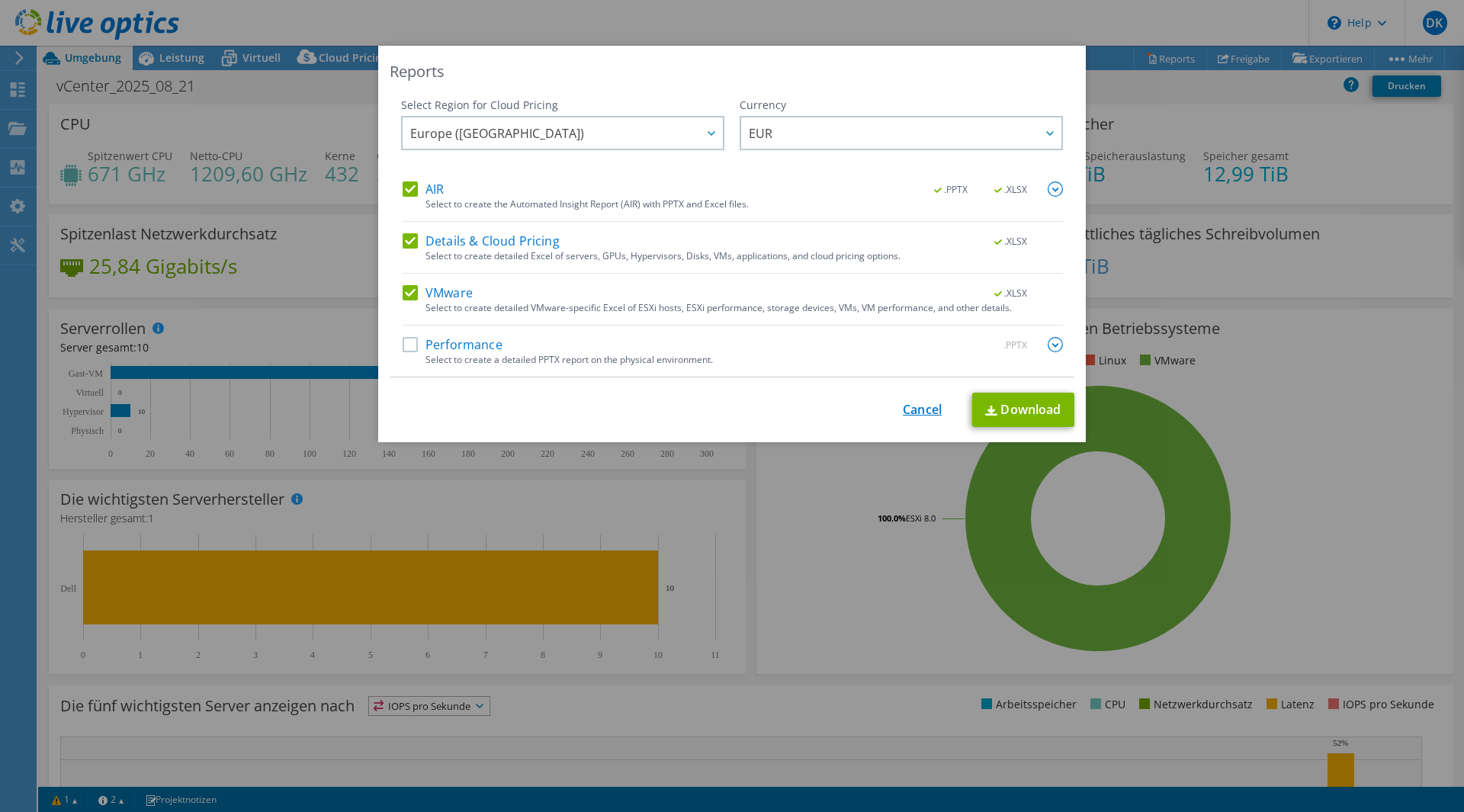
click at [907, 402] on link "Cancel" at bounding box center [922, 410] width 39 height 15
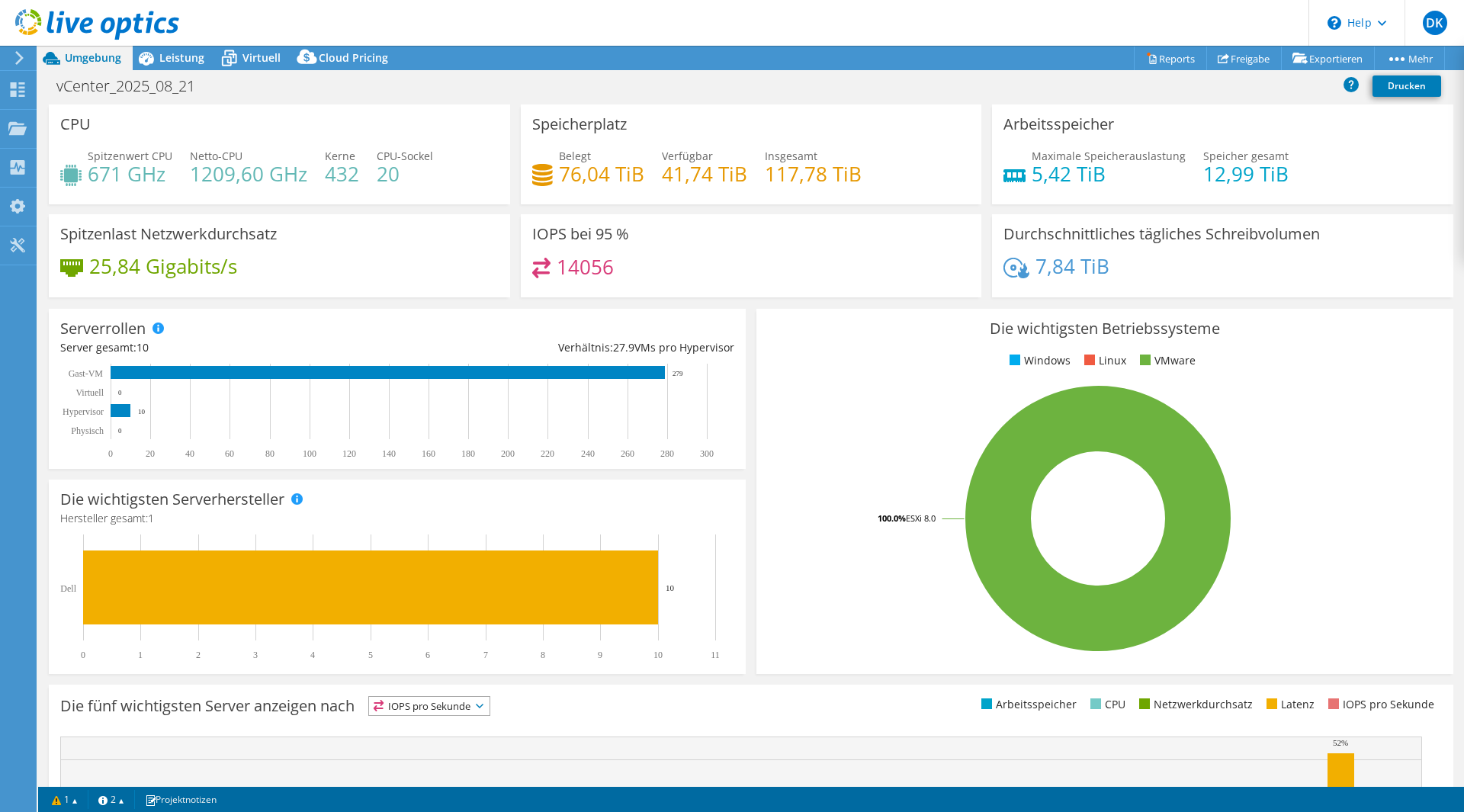
click at [1006, 62] on div "Projektmaßnahmen Projektmaßnahmen Reports Freigabe Exportieren vSAN ReadyNode S…" at bounding box center [751, 58] width 1426 height 24
click at [1217, 57] on use at bounding box center [1223, 58] width 12 height 10
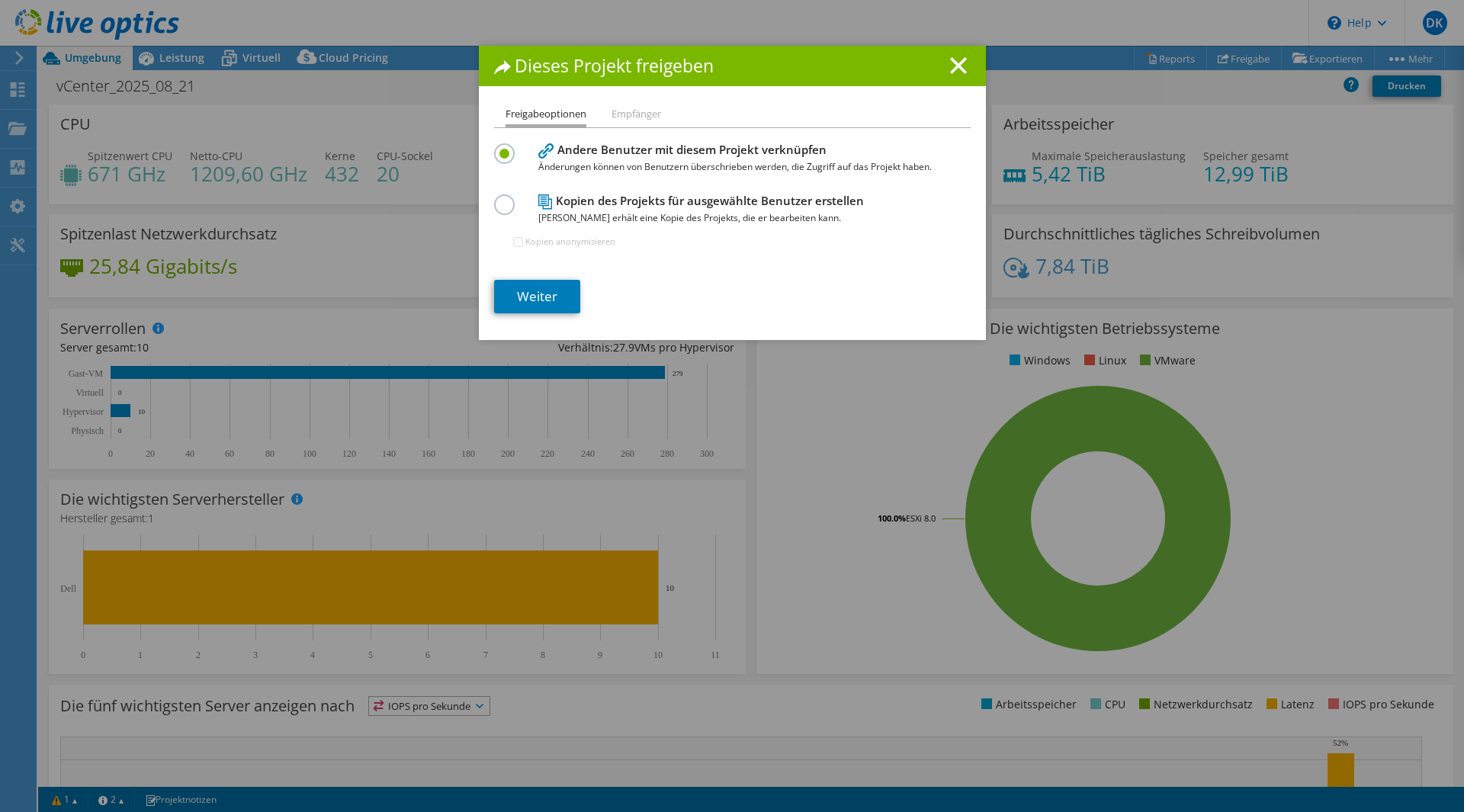
click at [560, 274] on section "Andere Benutzer mit diesem Projekt verknüpfen Änderungen können von Benutzern ü…" at bounding box center [732, 226] width 477 height 174
click at [553, 289] on link "Weiter" at bounding box center [537, 296] width 86 height 34
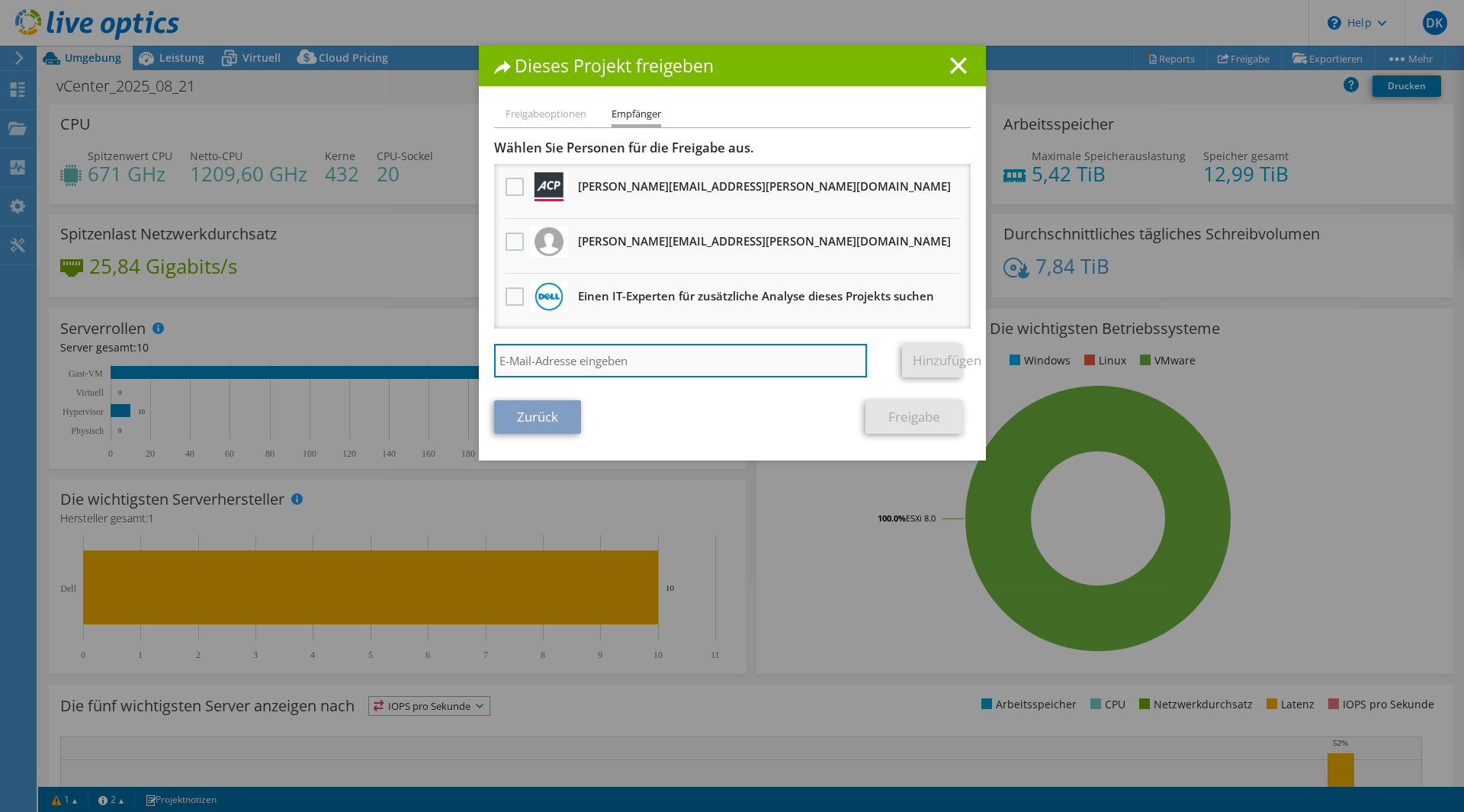
click at [683, 359] on input "search" at bounding box center [680, 360] width 374 height 34
paste input "peter.holzer@bechtle.com"
type input "peter.holzer@bechtle.com"
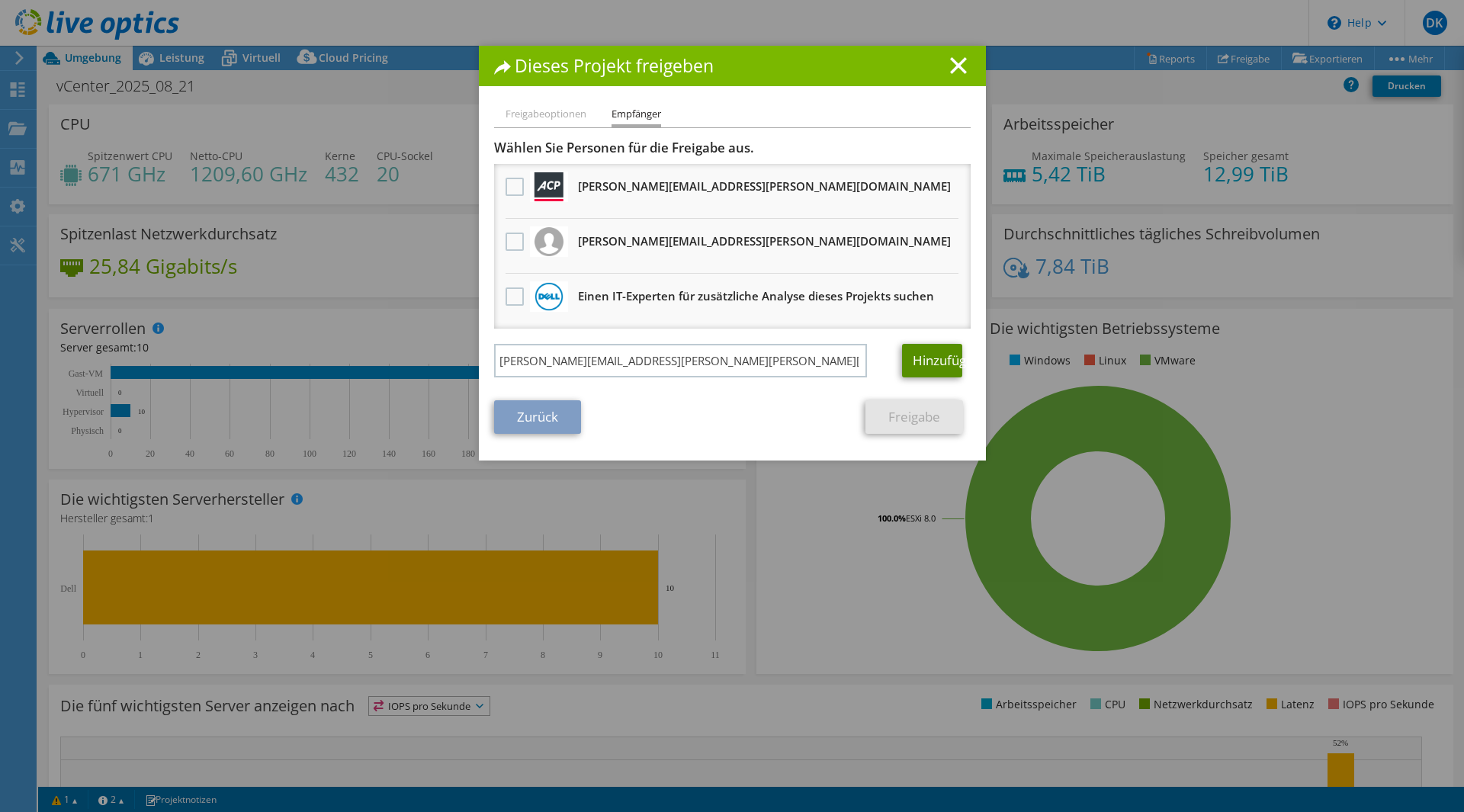
click at [923, 354] on link "Hinzufügen" at bounding box center [932, 360] width 60 height 34
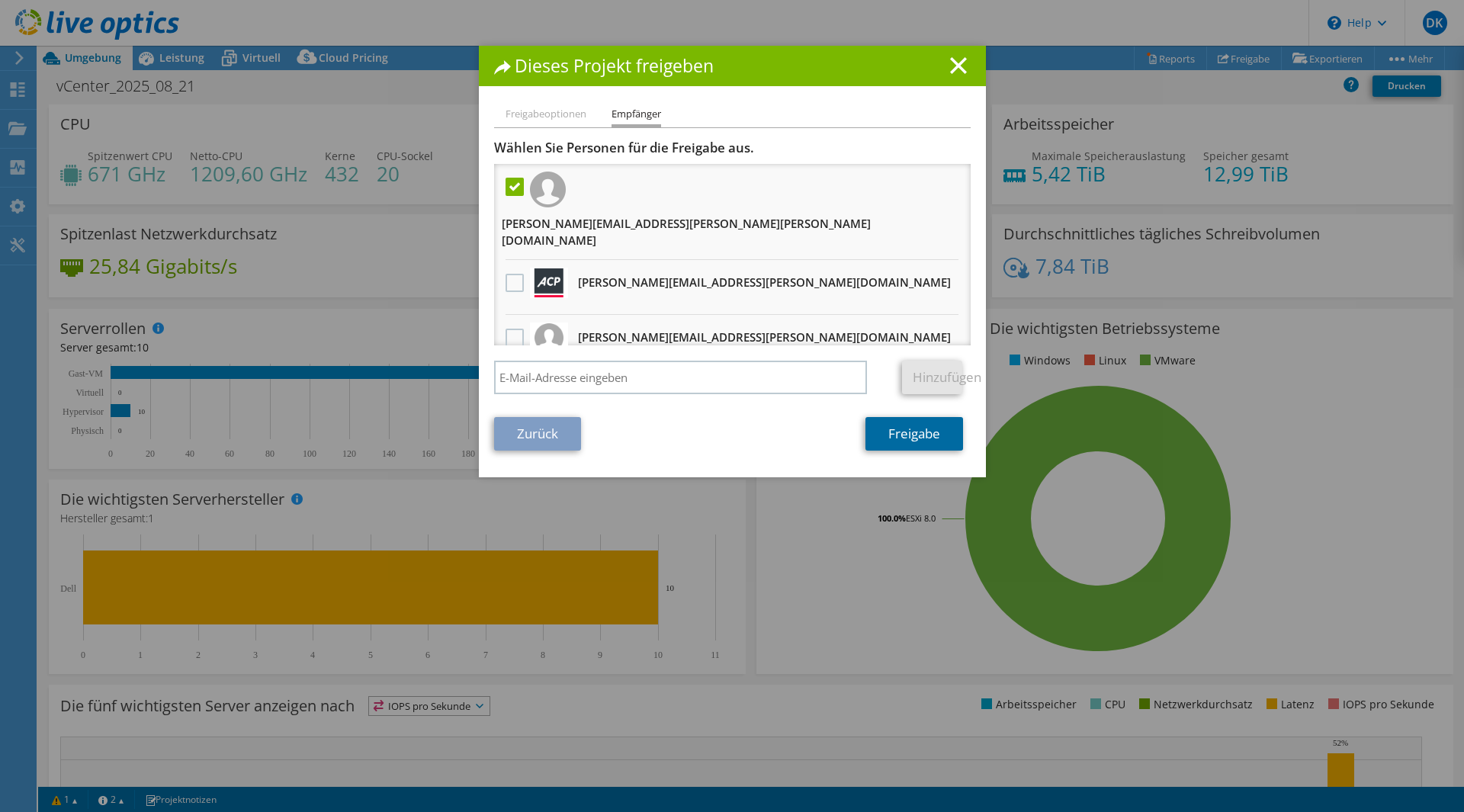
click at [922, 438] on link "Freigabe" at bounding box center [914, 433] width 98 height 34
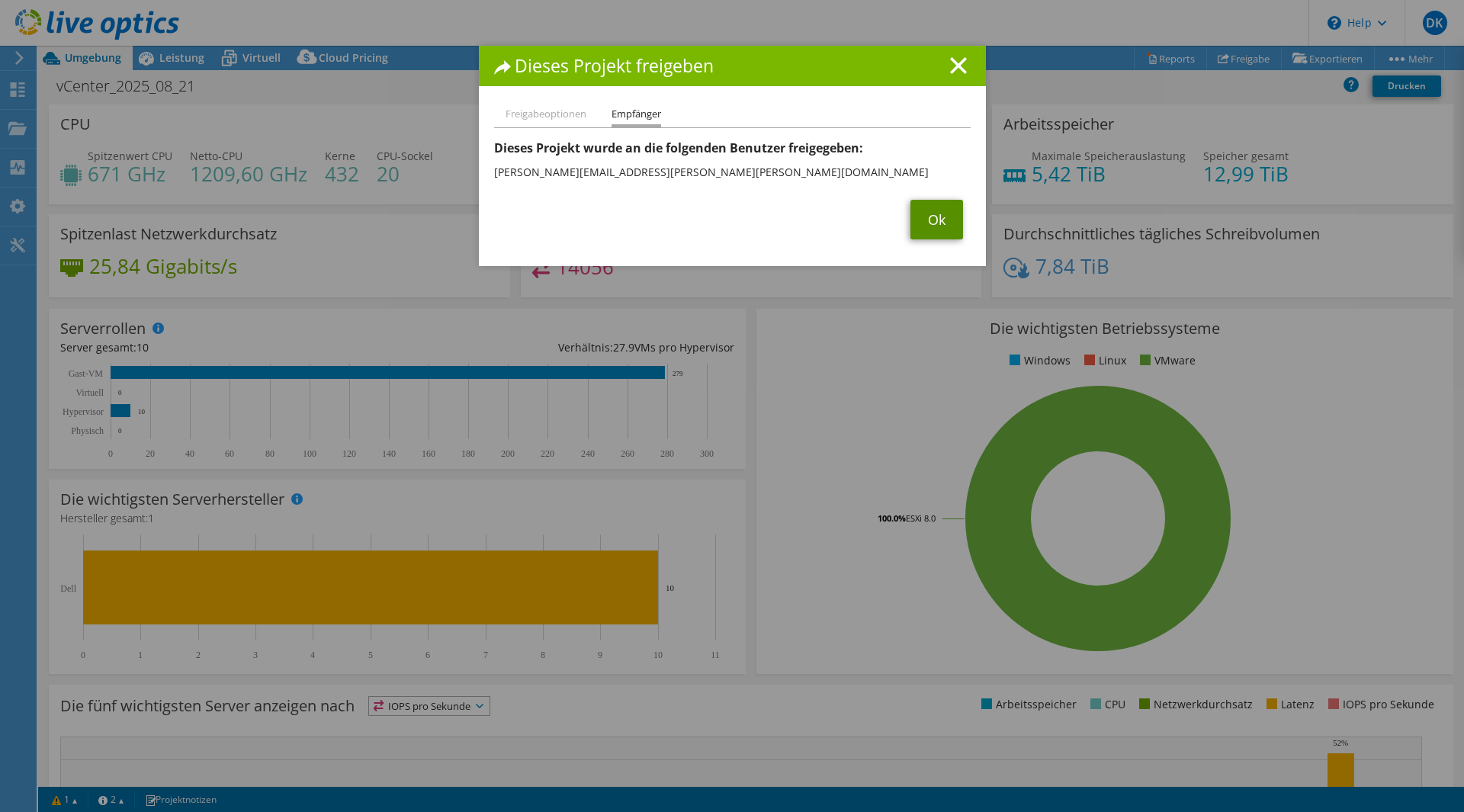
click at [925, 211] on link "Ok" at bounding box center [936, 219] width 52 height 40
